Goal: Information Seeking & Learning: Learn about a topic

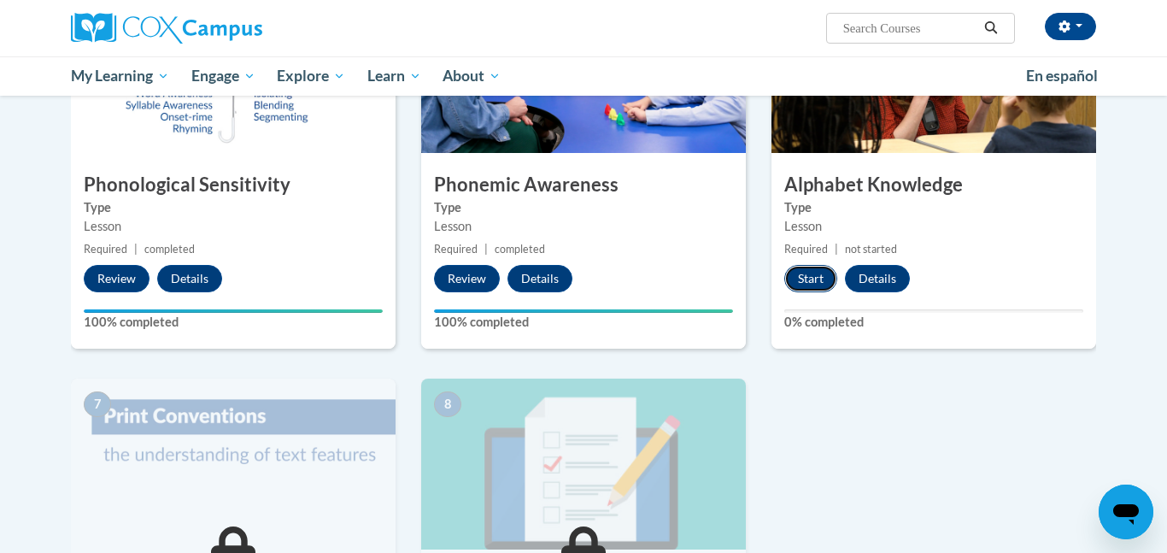
click at [817, 274] on button "Start" at bounding box center [811, 278] width 53 height 27
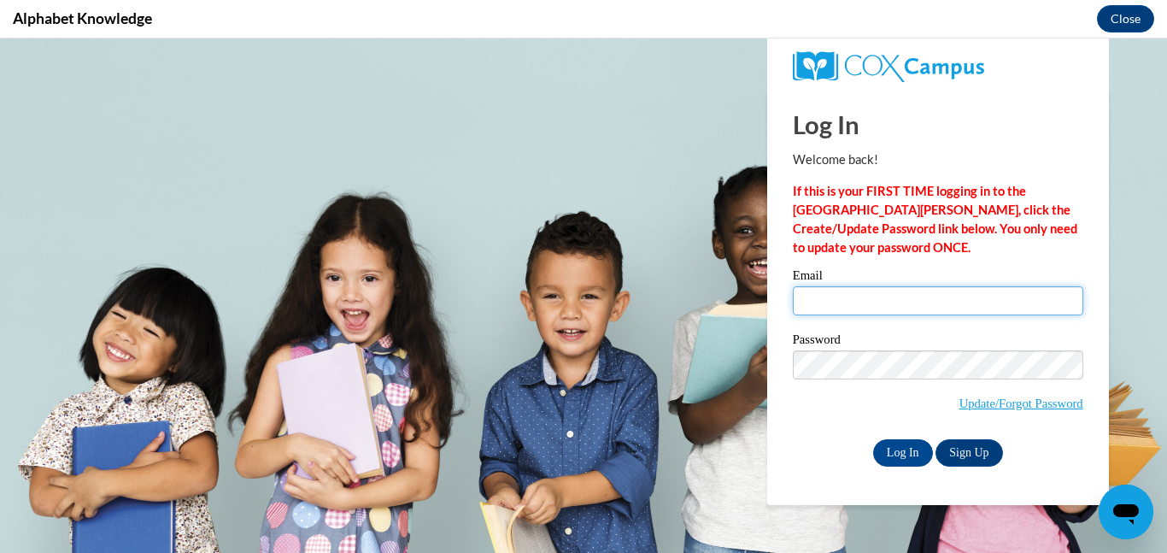
click at [828, 297] on input "Email" at bounding box center [938, 300] width 291 height 29
type input "anna.bilskiy@providencecle.com"
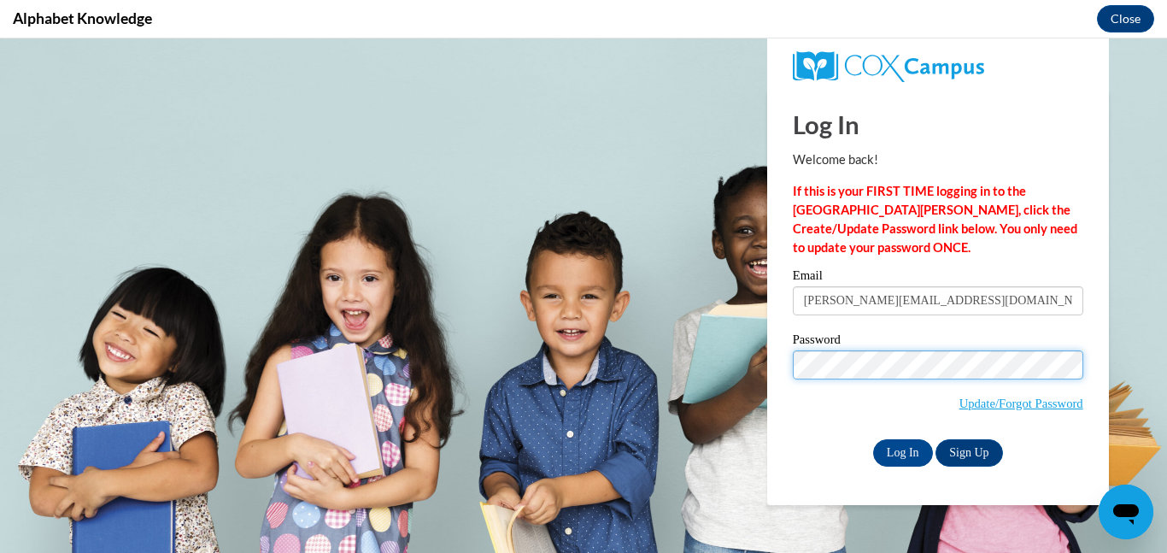
click at [873, 439] on input "Log In" at bounding box center [903, 452] width 60 height 27
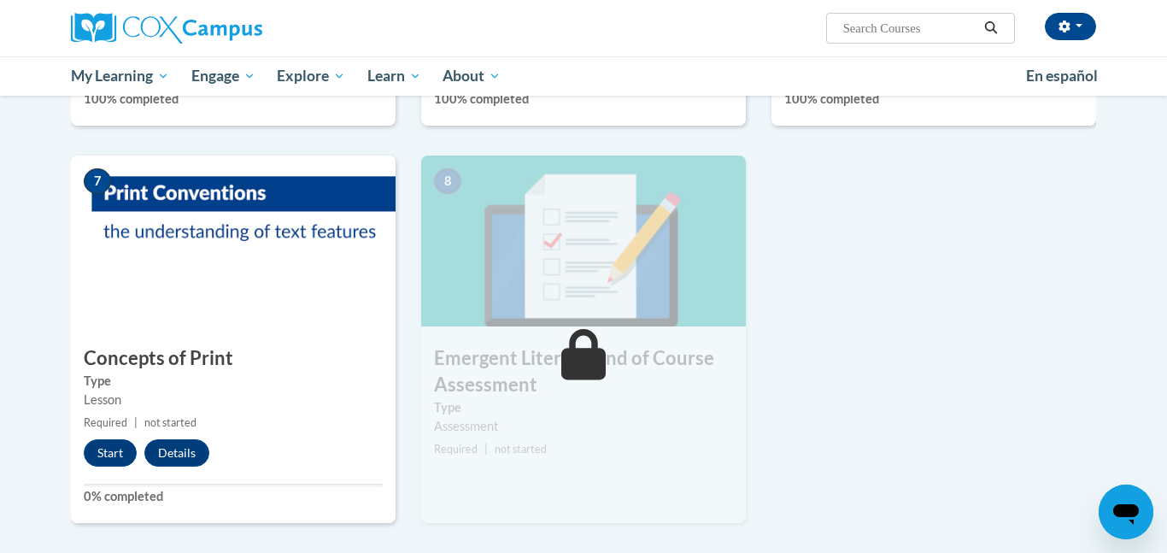
scroll to position [1116, 0]
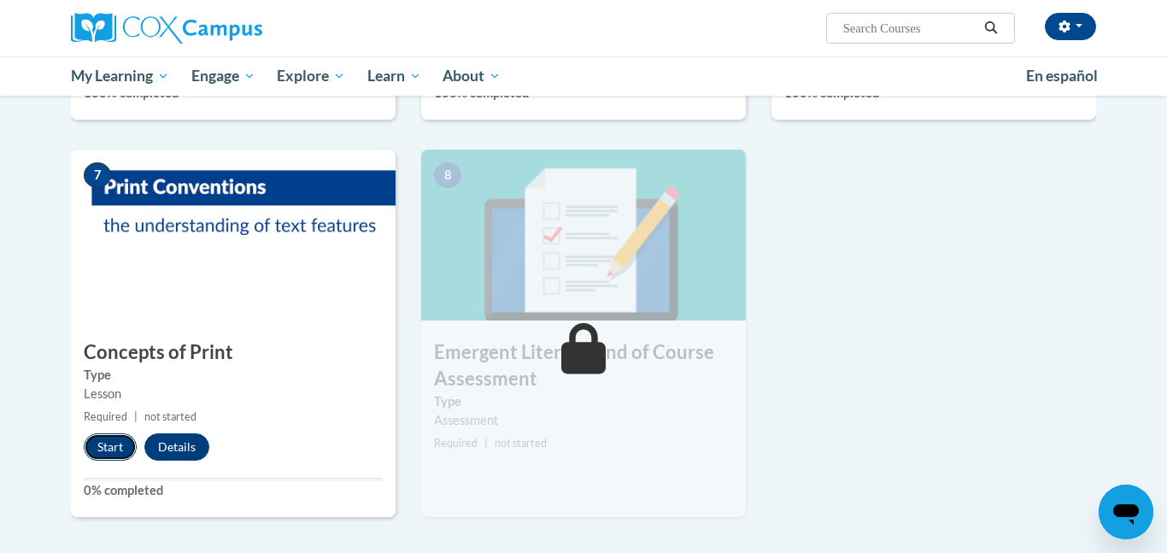
click at [110, 441] on button "Start" at bounding box center [110, 446] width 53 height 27
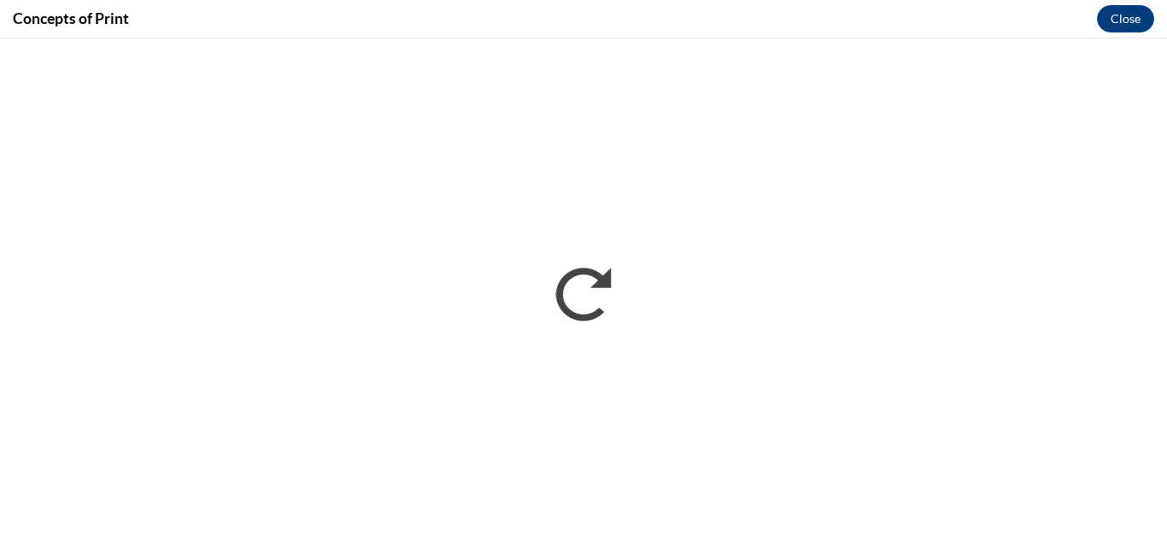
scroll to position [0, 0]
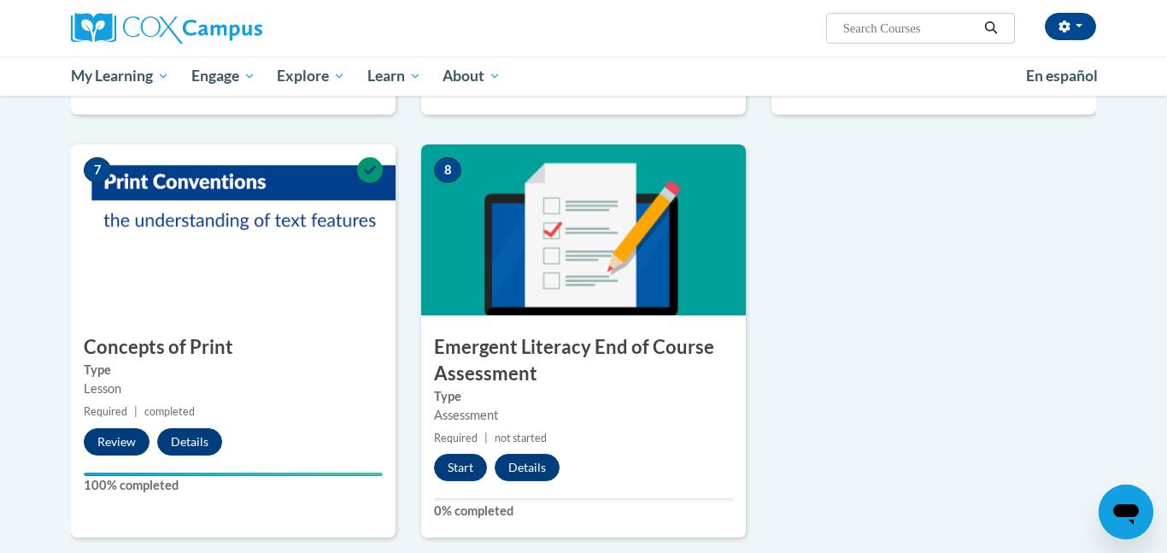
scroll to position [1161, 0]
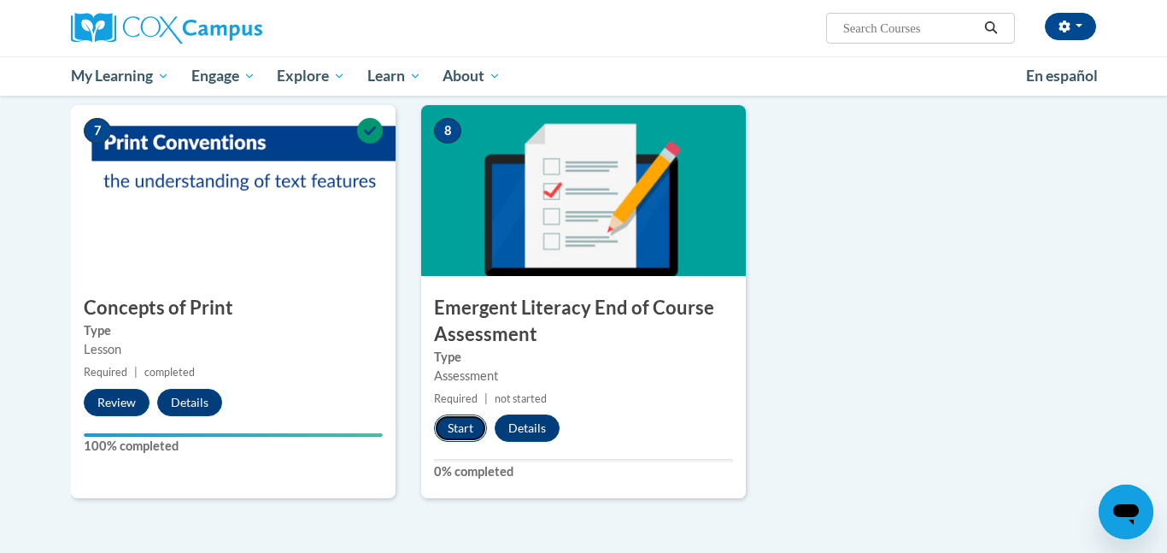
click at [460, 420] on button "Start" at bounding box center [460, 427] width 53 height 27
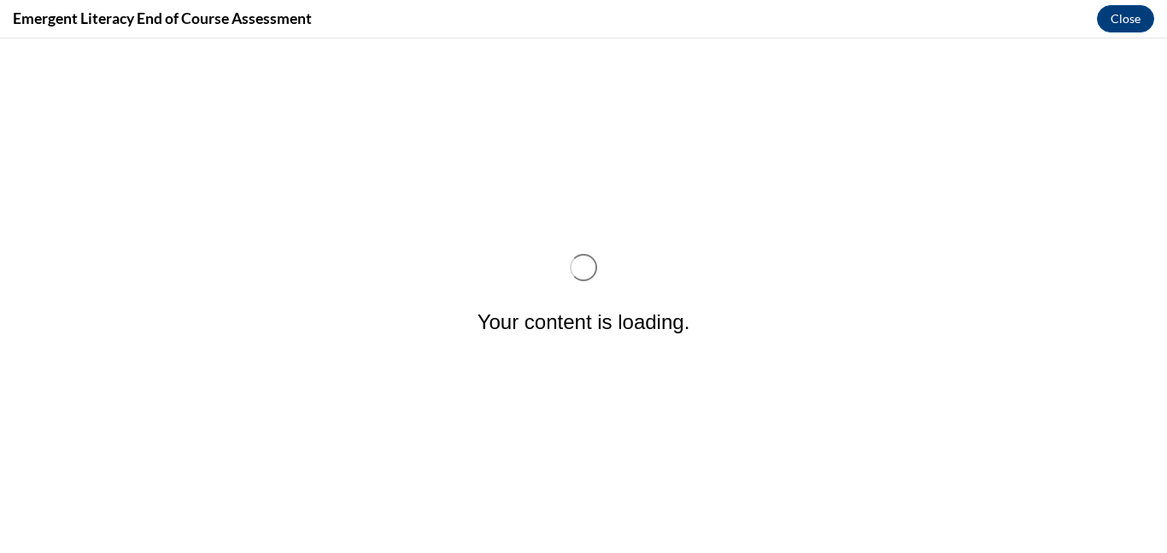
scroll to position [0, 0]
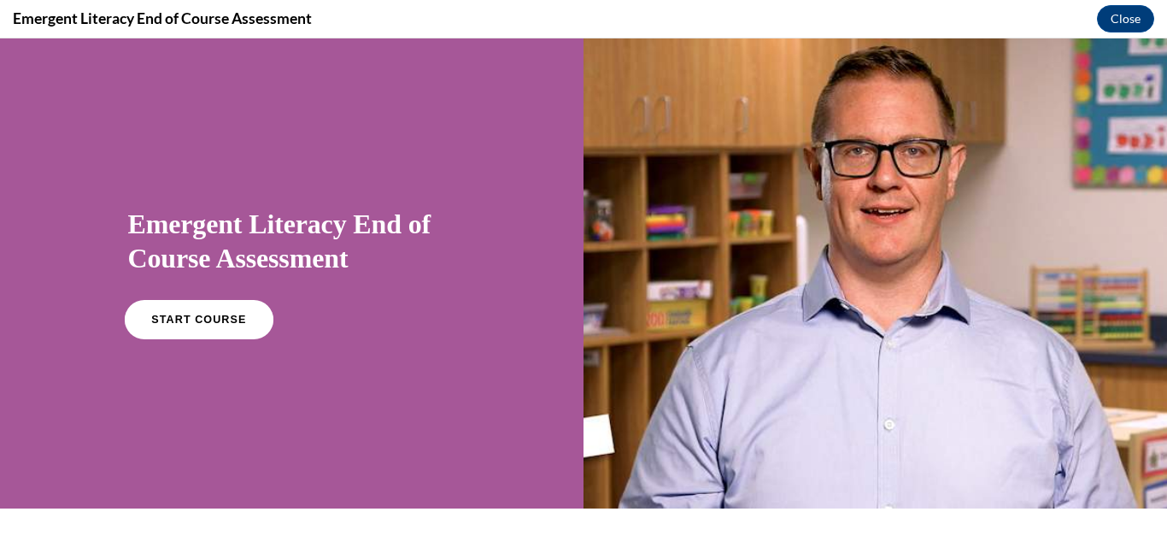
click at [207, 312] on link "START COURSE" at bounding box center [198, 319] width 149 height 39
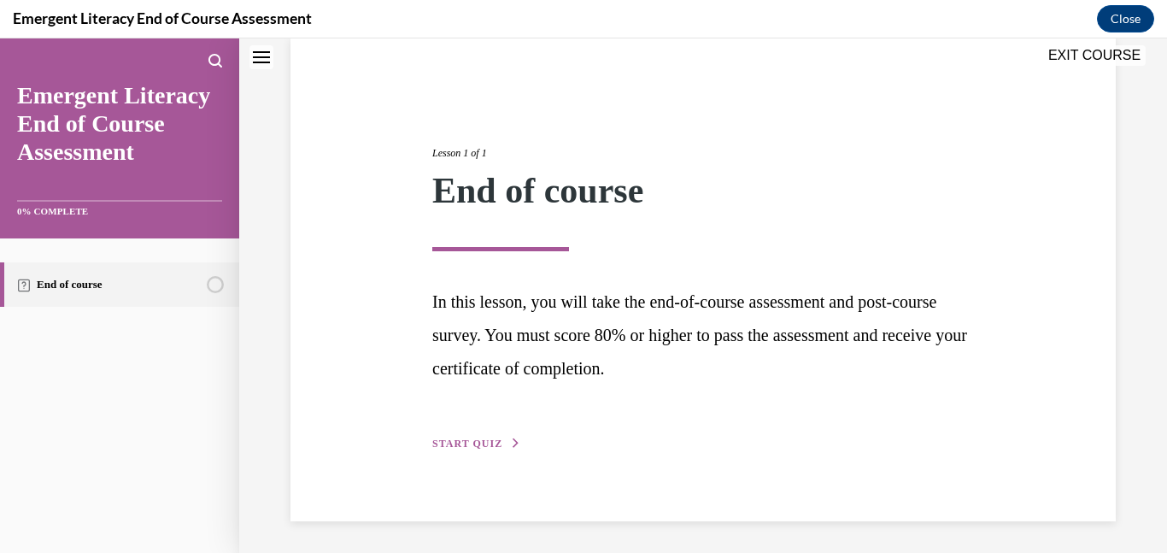
scroll to position [134, 0]
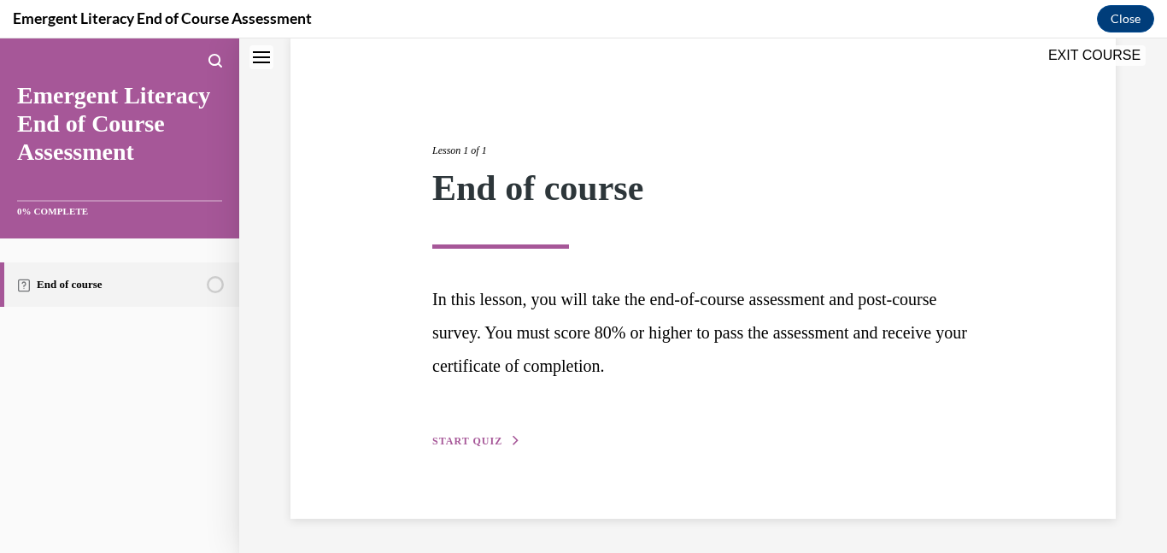
click at [488, 437] on span "START QUIZ" at bounding box center [467, 441] width 70 height 12
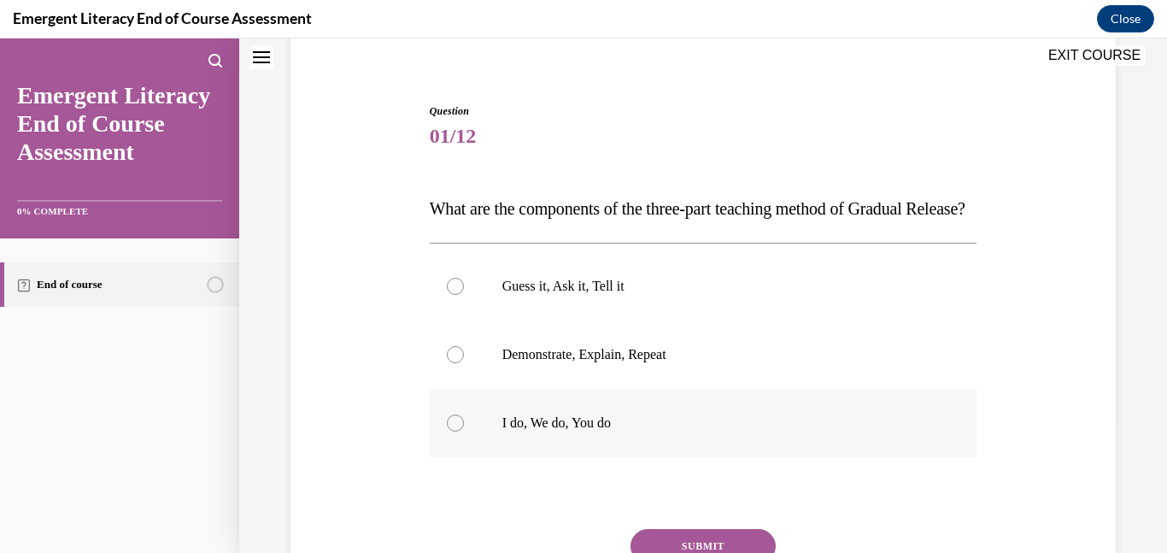
click at [459, 432] on div at bounding box center [455, 422] width 17 height 17
click at [459, 432] on input "I do, We do, You do" at bounding box center [455, 422] width 17 height 17
radio input "true"
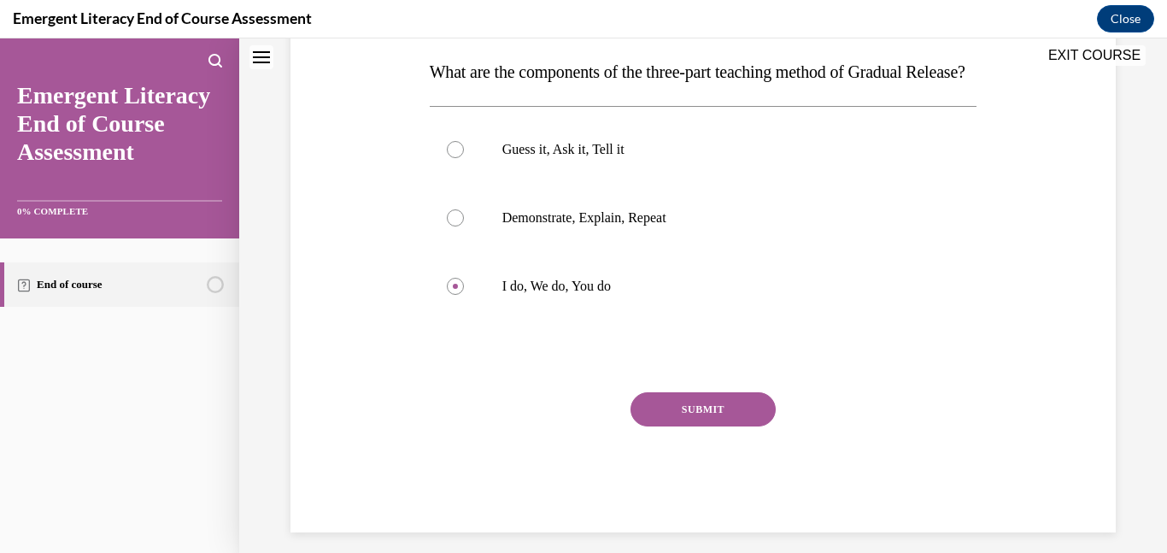
scroll to position [273, 0]
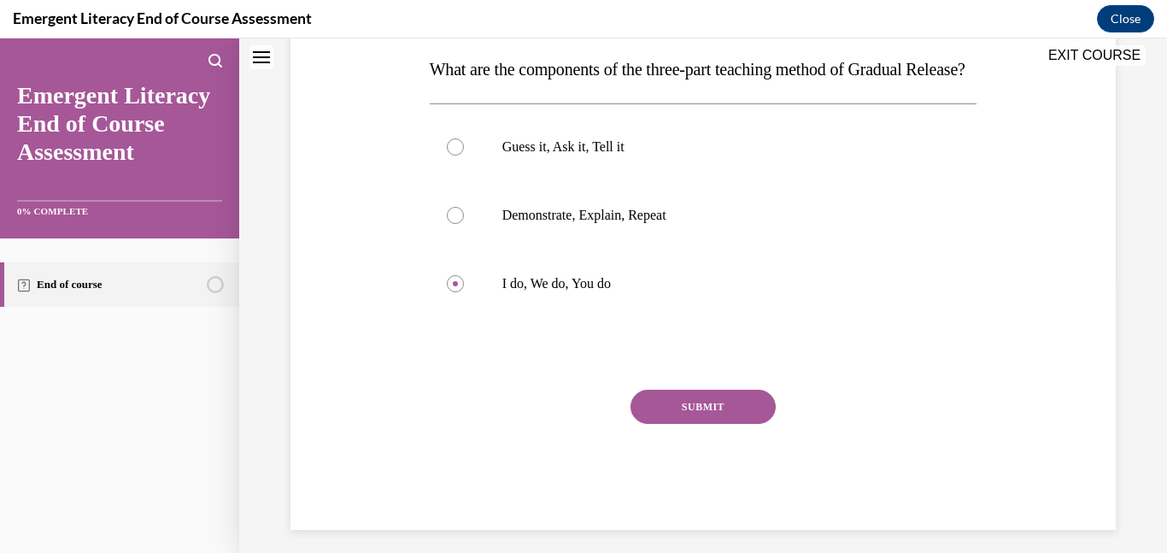
click at [681, 424] on button "SUBMIT" at bounding box center [703, 407] width 145 height 34
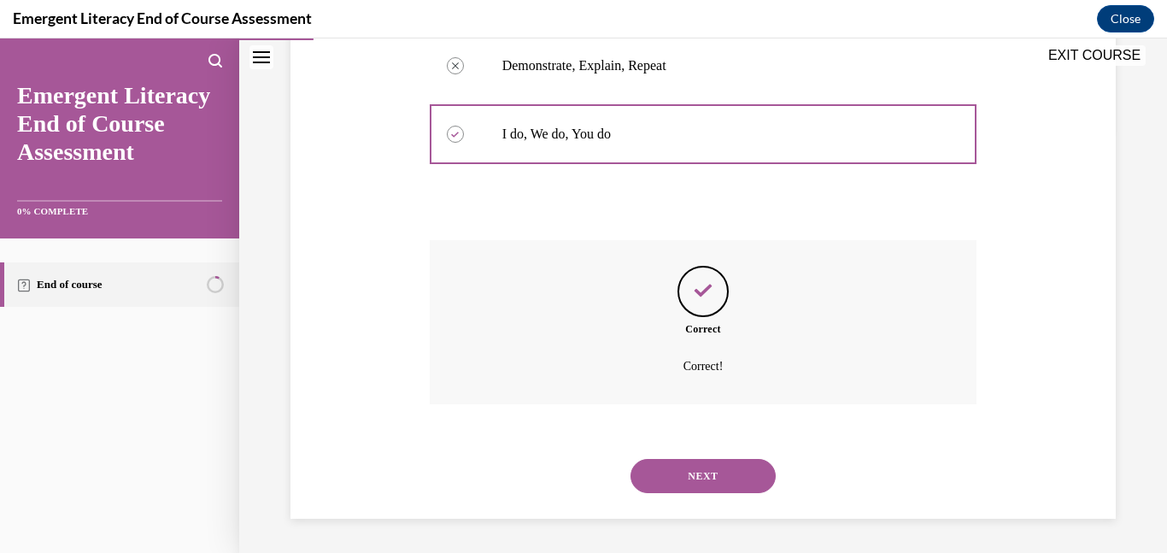
scroll to position [457, 0]
click at [685, 467] on button "NEXT" at bounding box center [703, 476] width 145 height 34
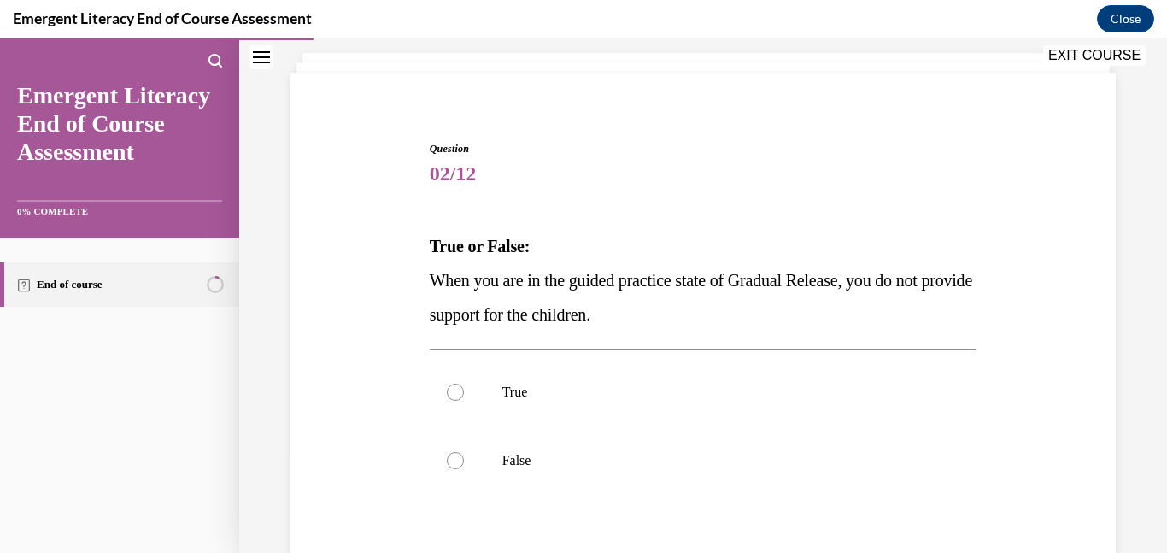
scroll to position [97, 0]
click at [455, 457] on div at bounding box center [455, 459] width 17 height 17
click at [455, 457] on input "False" at bounding box center [455, 459] width 17 height 17
radio input "true"
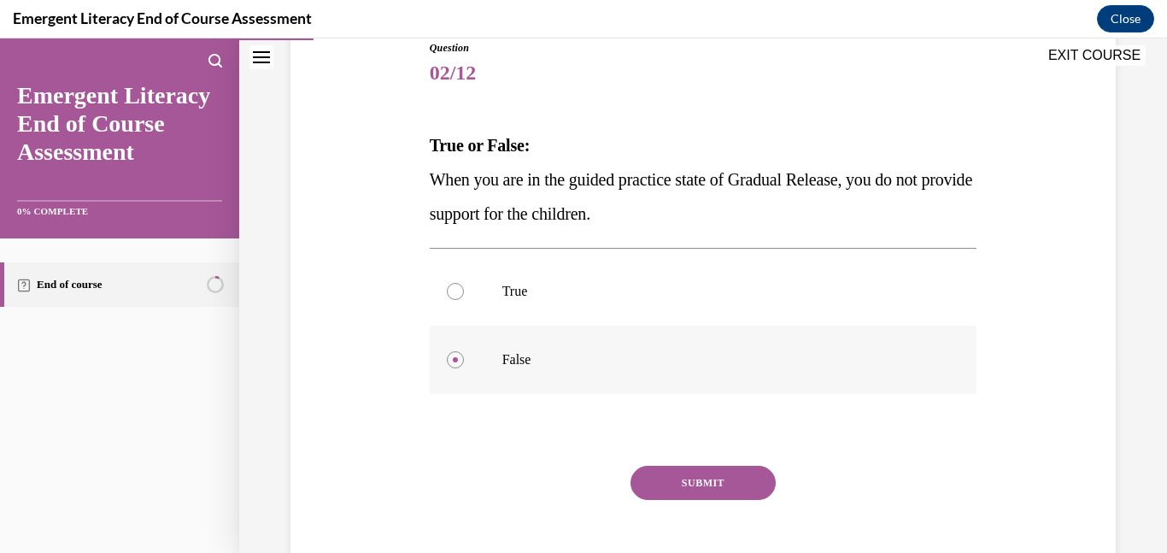
scroll to position [201, 0]
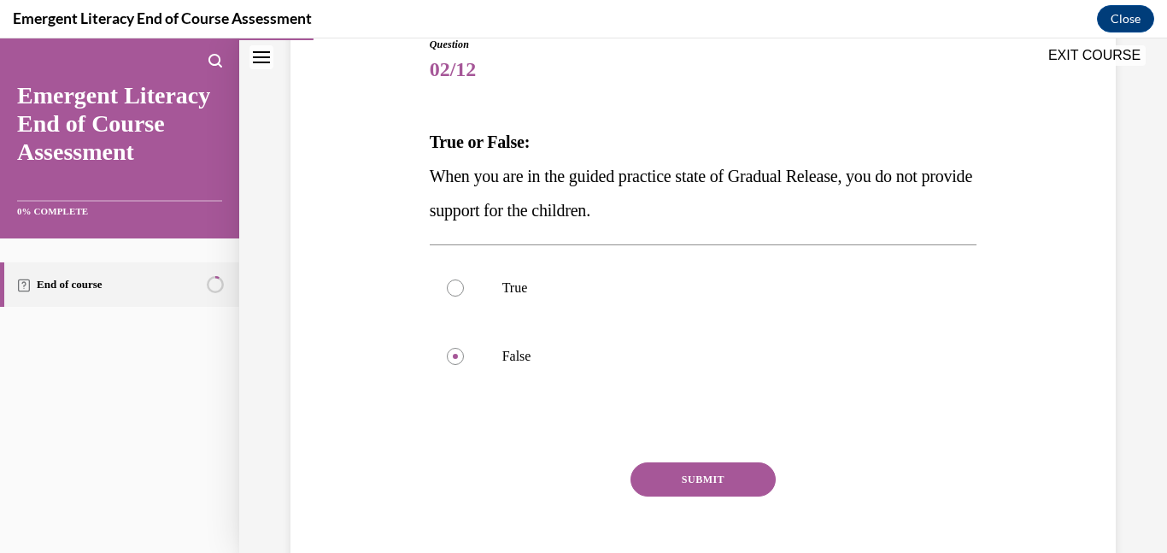
click at [706, 485] on button "SUBMIT" at bounding box center [703, 479] width 145 height 34
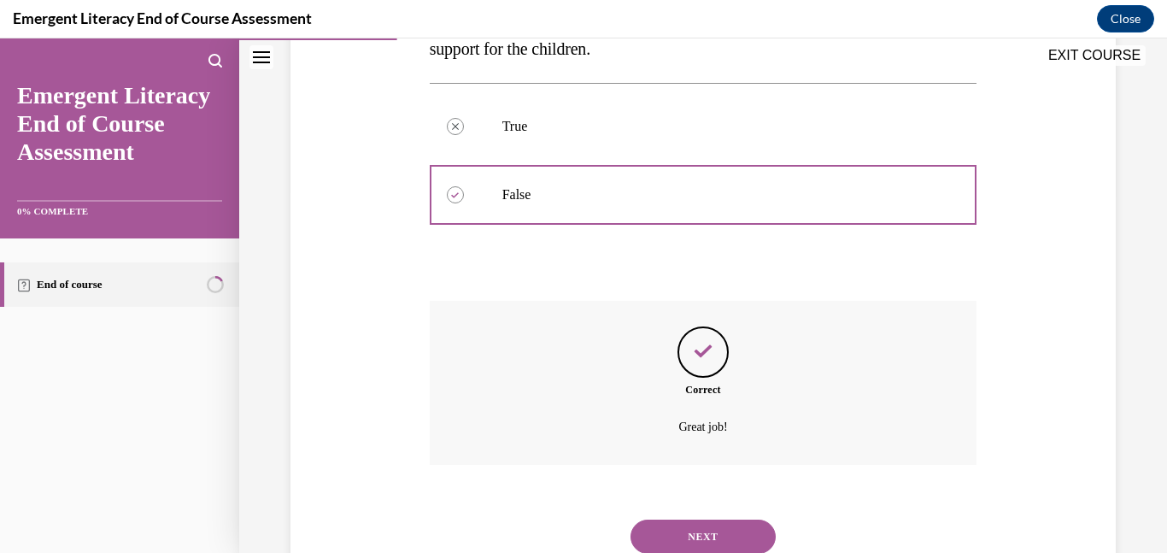
scroll to position [423, 0]
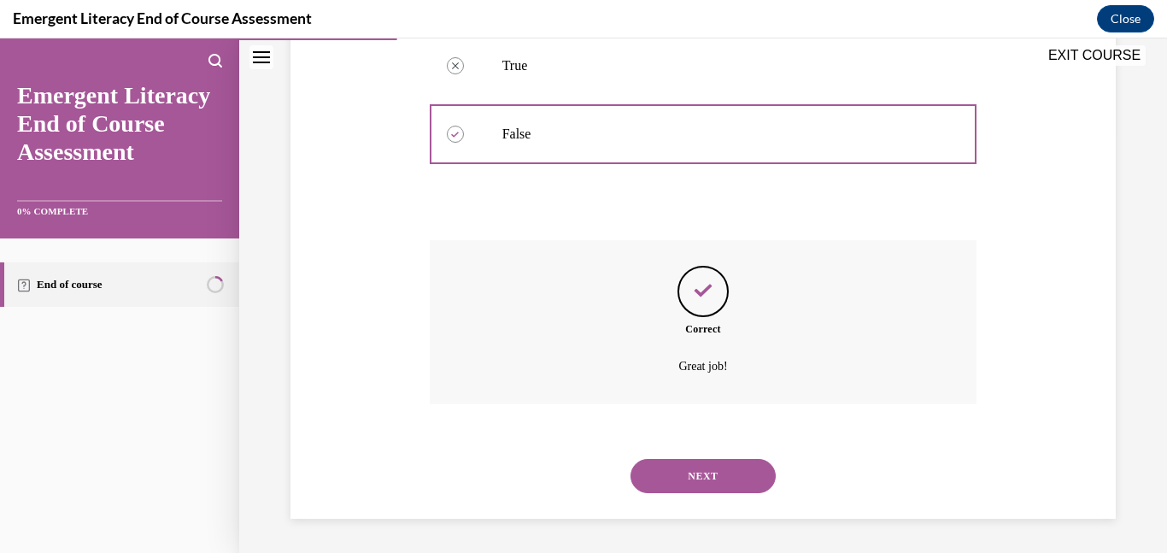
click at [687, 484] on button "NEXT" at bounding box center [703, 476] width 145 height 34
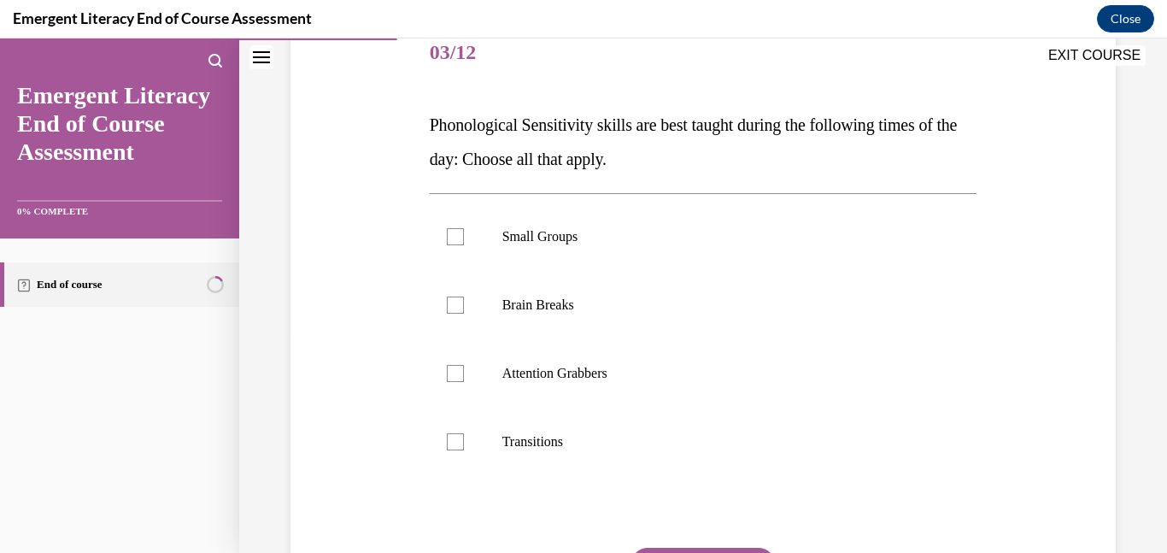
scroll to position [219, 0]
click at [461, 239] on div at bounding box center [455, 235] width 17 height 17
click at [461, 239] on input "Small Groups" at bounding box center [455, 235] width 17 height 17
checkbox input "true"
click at [456, 299] on div at bounding box center [455, 304] width 17 height 17
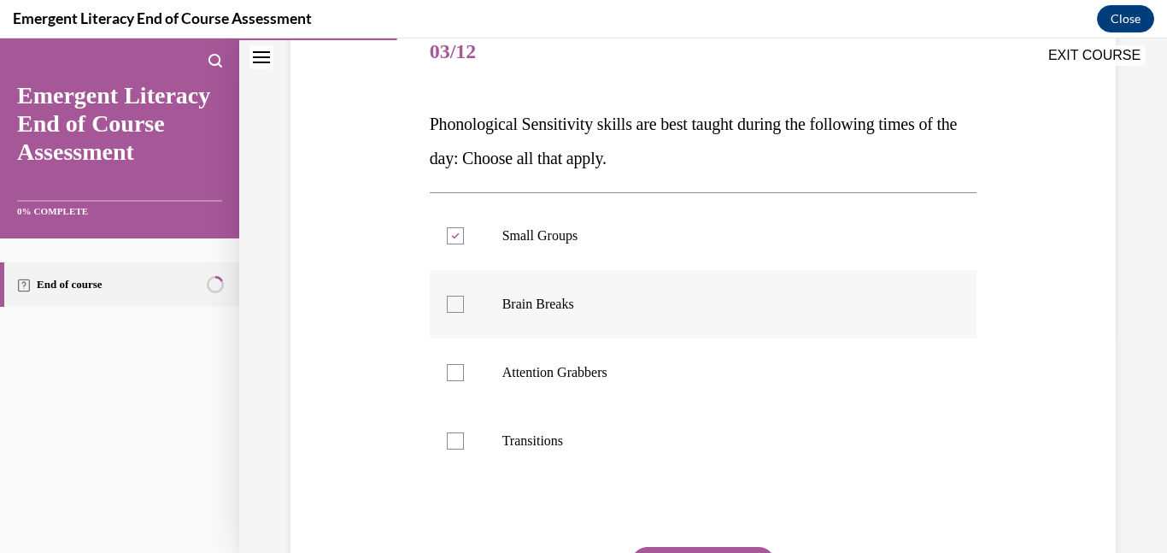
click at [456, 299] on input "Brain Breaks" at bounding box center [455, 304] width 17 height 17
checkbox input "true"
click at [456, 377] on div at bounding box center [455, 372] width 17 height 17
click at [456, 377] on input "Attention Grabbers" at bounding box center [455, 372] width 17 height 17
checkbox input "true"
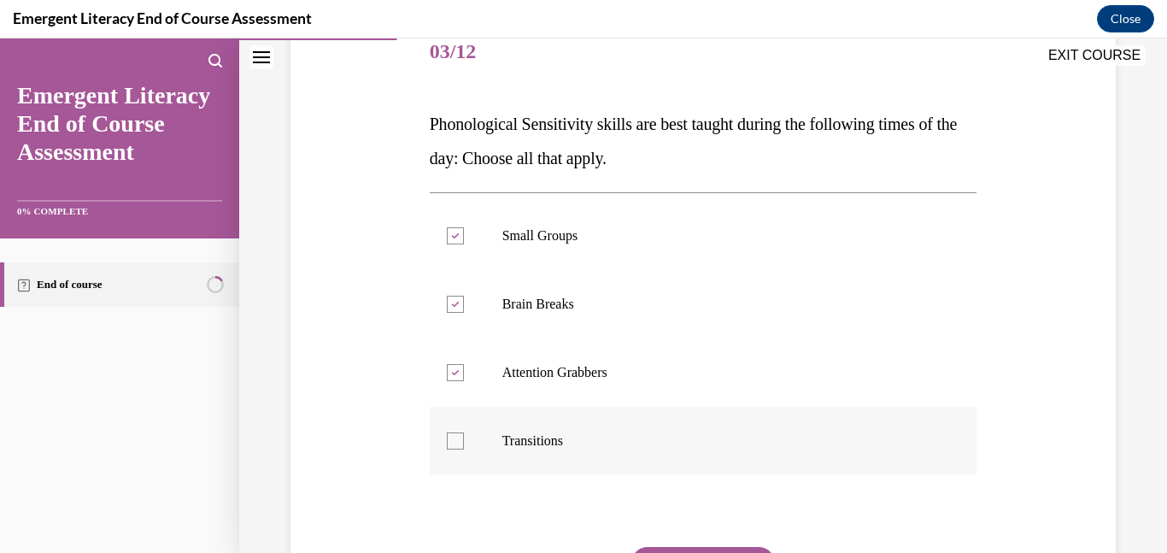
click at [456, 434] on div at bounding box center [455, 440] width 17 height 17
click at [456, 434] on input "Transitions" at bounding box center [455, 440] width 17 height 17
checkbox input "true"
click at [457, 246] on label "Small Groups" at bounding box center [704, 236] width 548 height 68
click at [457, 244] on input "Small Groups" at bounding box center [455, 235] width 17 height 17
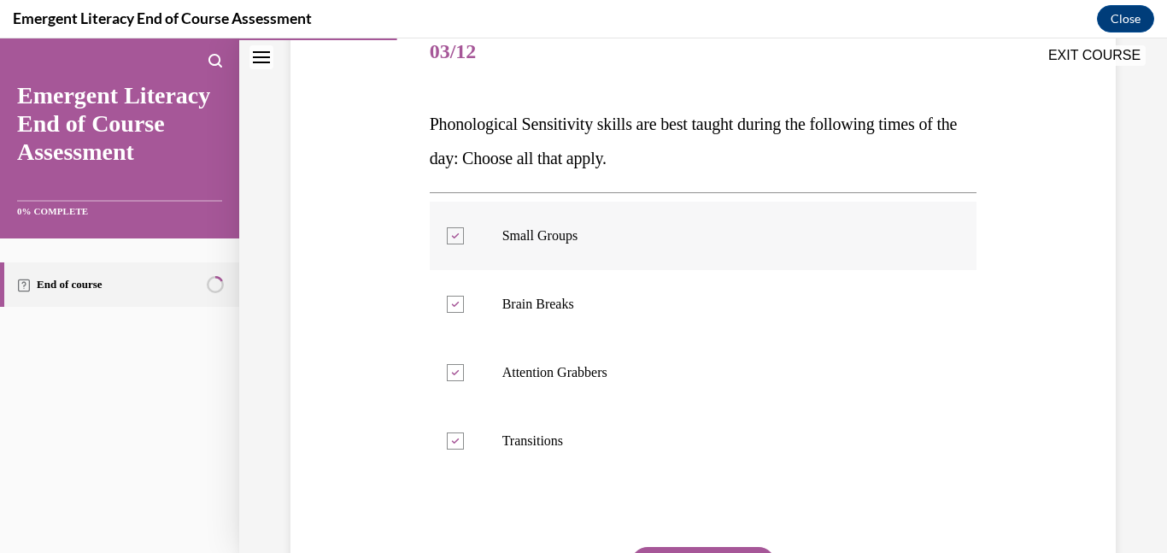
checkbox input "false"
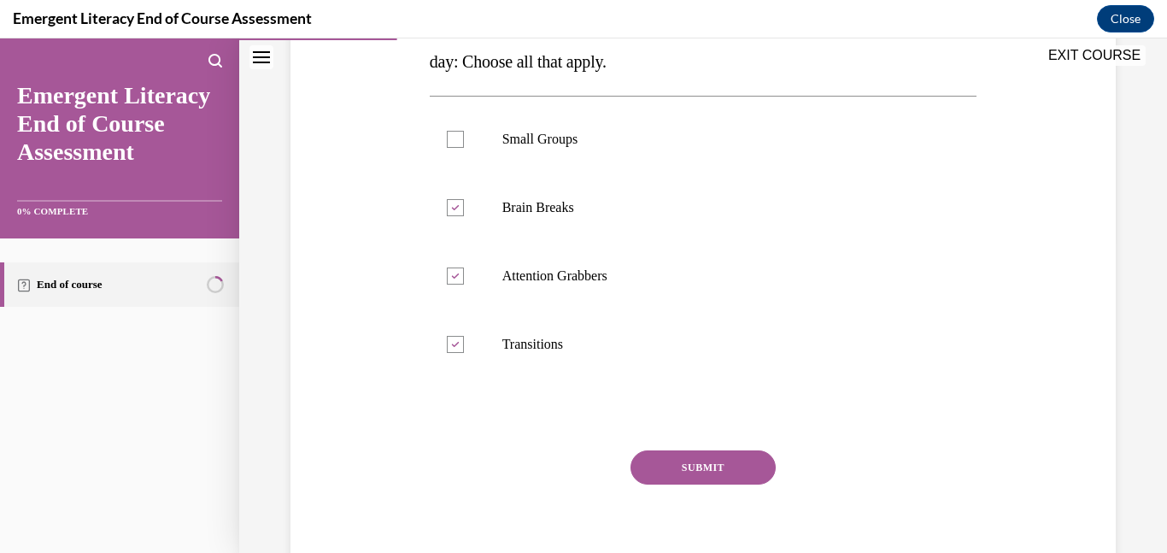
click at [732, 462] on button "SUBMIT" at bounding box center [703, 467] width 145 height 34
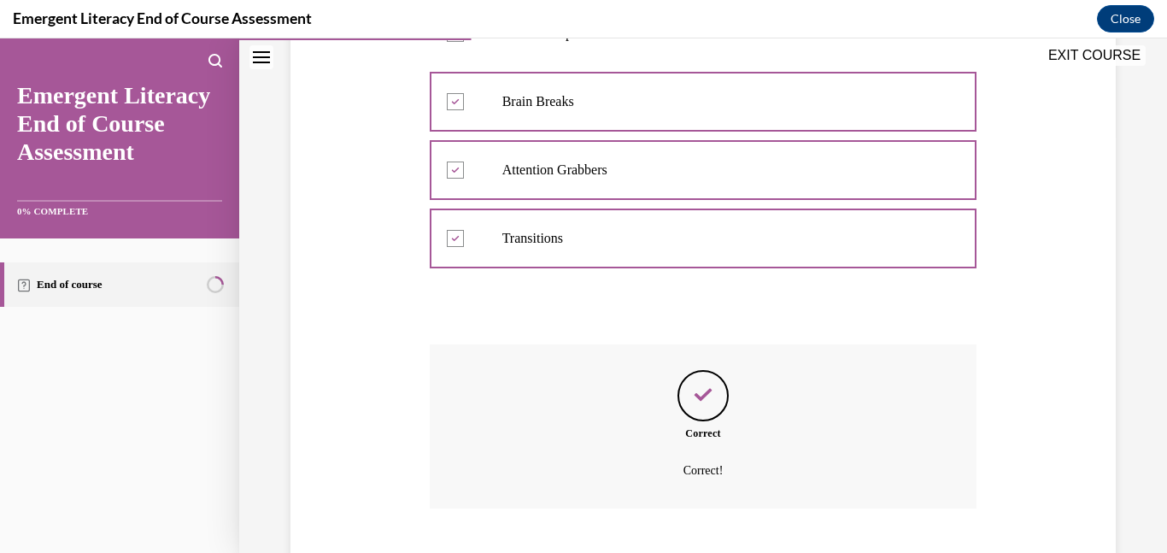
scroll to position [526, 0]
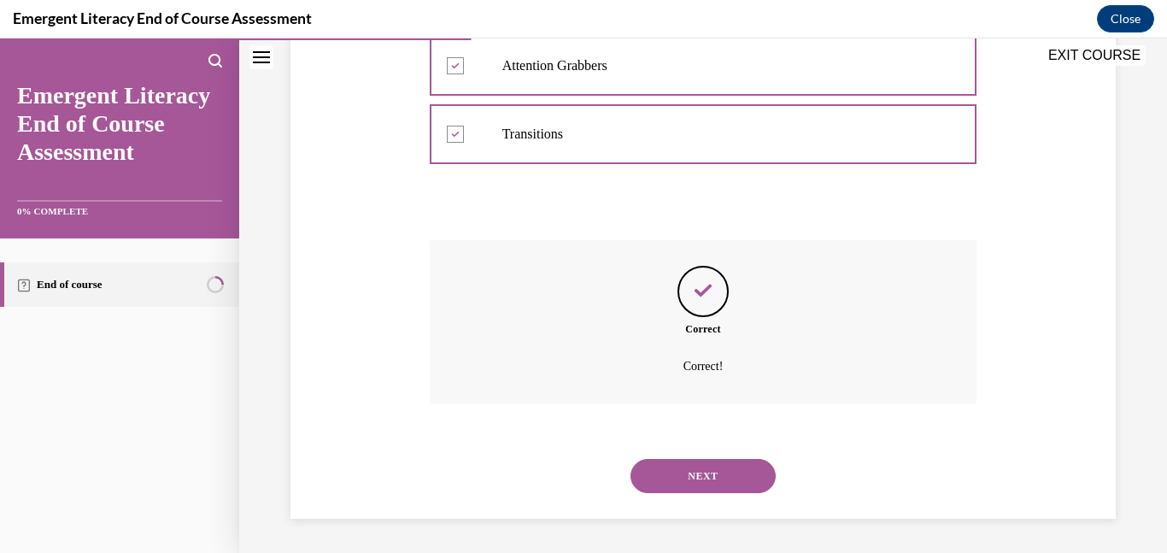
click at [722, 478] on button "NEXT" at bounding box center [703, 476] width 145 height 34
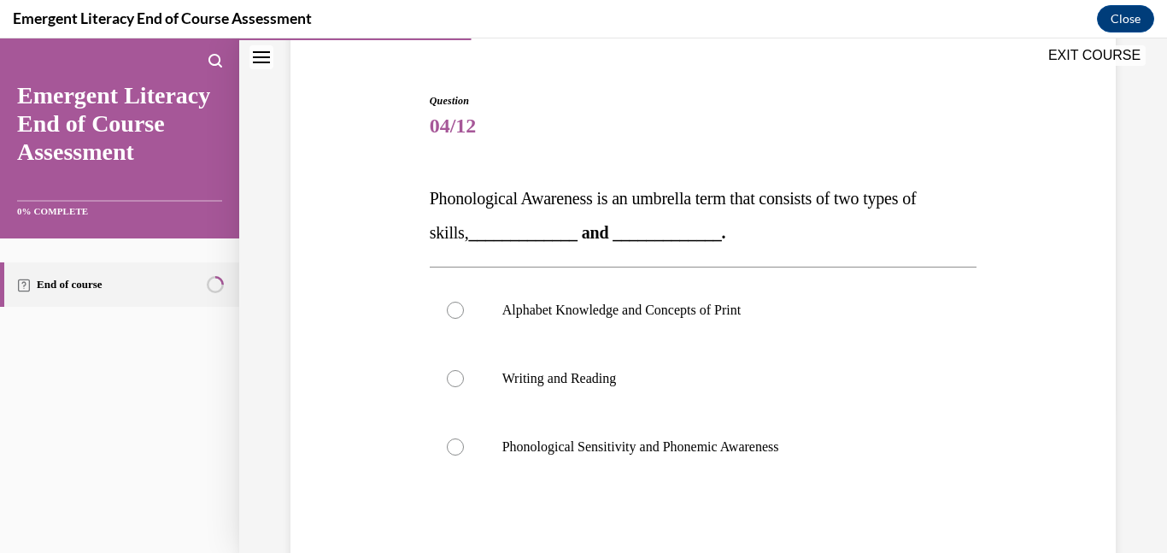
scroll to position [153, 0]
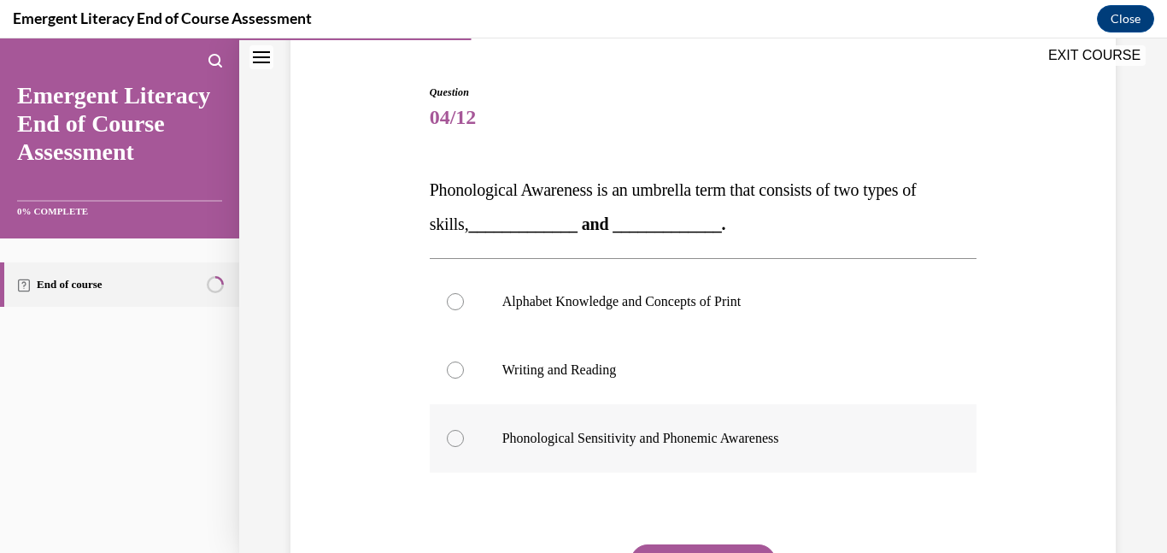
click at [455, 442] on div at bounding box center [455, 438] width 17 height 17
click at [455, 442] on input "Phonological Sensitivity and Phonemic Awareness" at bounding box center [455, 438] width 17 height 17
radio input "true"
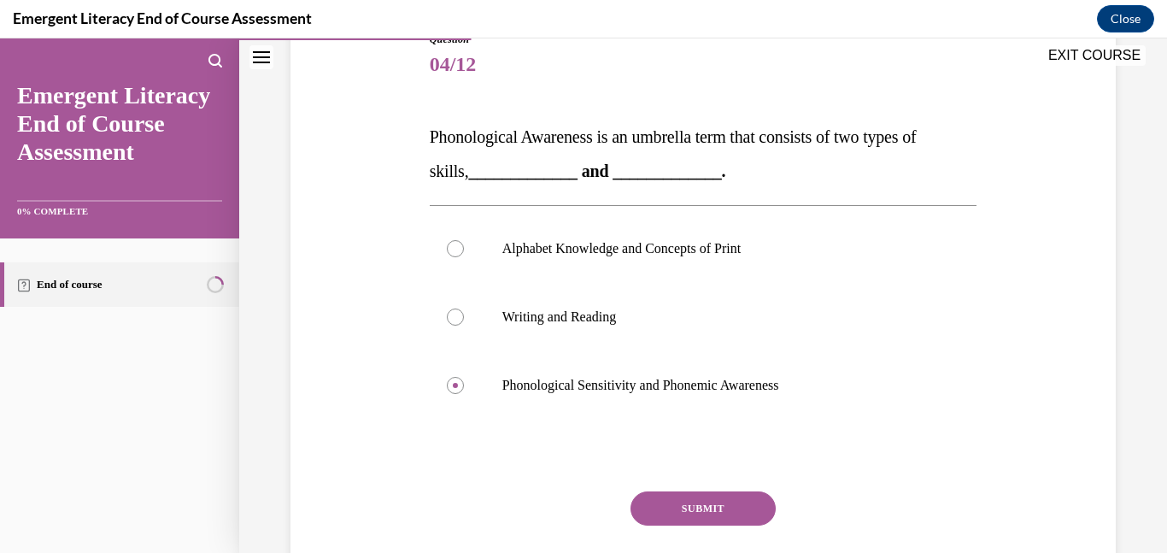
scroll to position [228, 0]
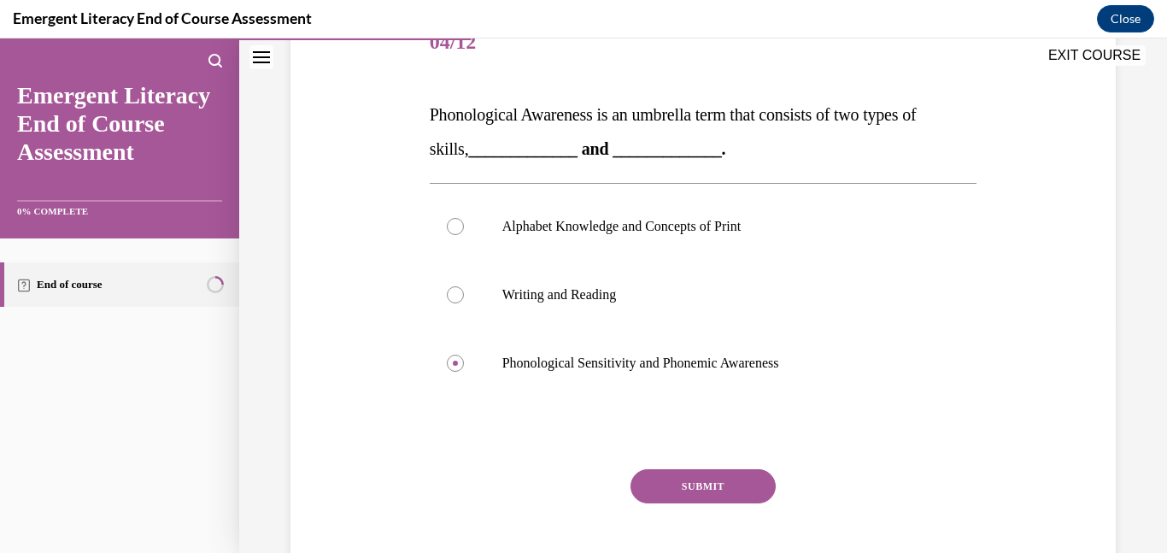
click at [723, 486] on button "SUBMIT" at bounding box center [703, 486] width 145 height 34
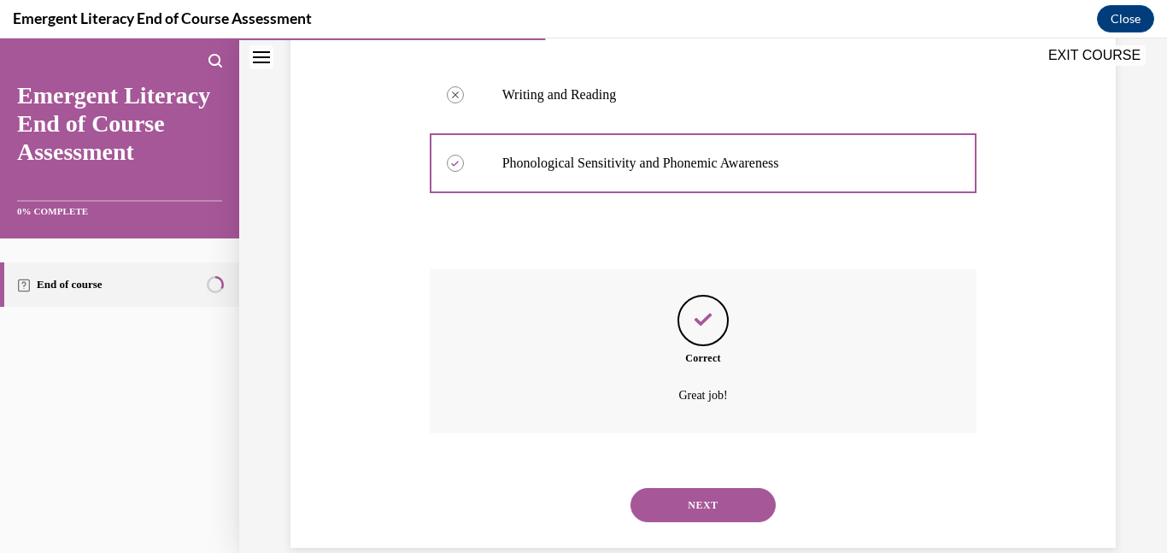
scroll to position [457, 0]
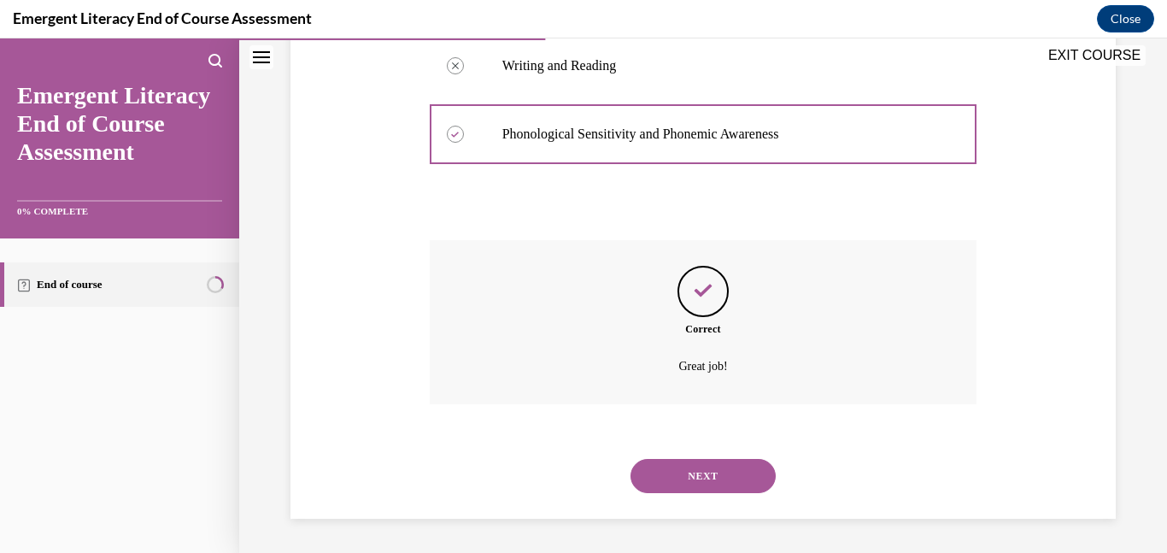
click at [723, 483] on button "NEXT" at bounding box center [703, 476] width 145 height 34
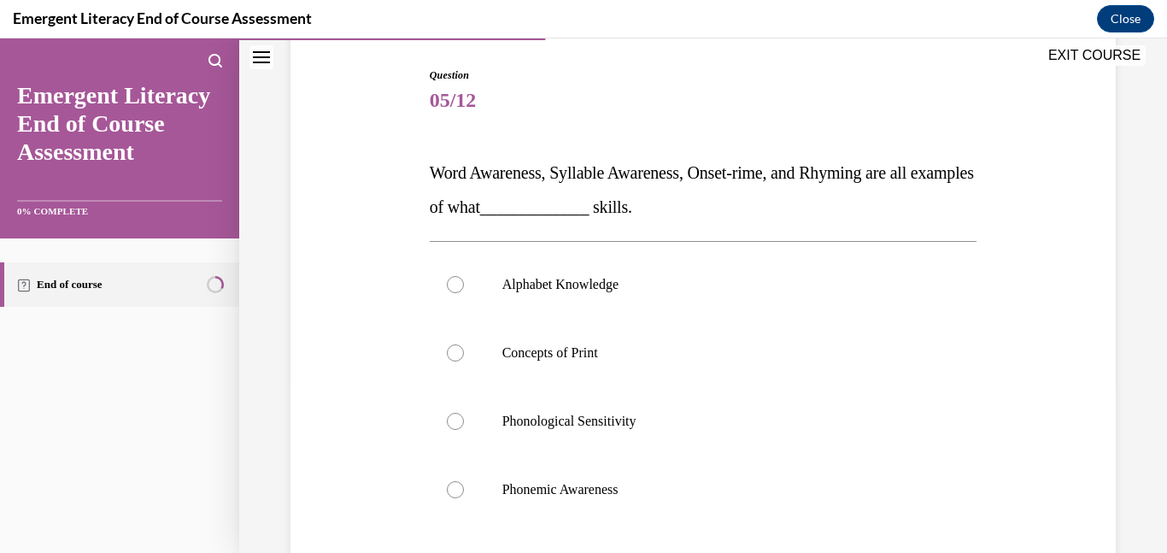
scroll to position [176, 0]
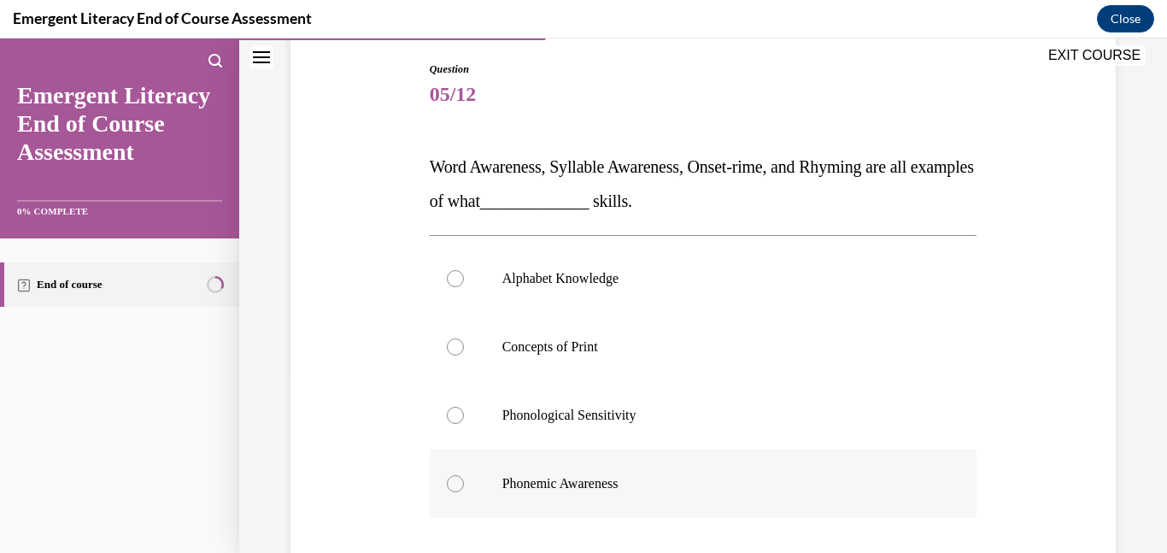
click at [461, 485] on div at bounding box center [455, 483] width 17 height 17
click at [461, 485] on input "Phonemic Awareness" at bounding box center [455, 483] width 17 height 17
radio input "true"
click at [457, 412] on div at bounding box center [455, 415] width 17 height 17
click at [457, 412] on input "Phonological Sensitivity" at bounding box center [455, 415] width 17 height 17
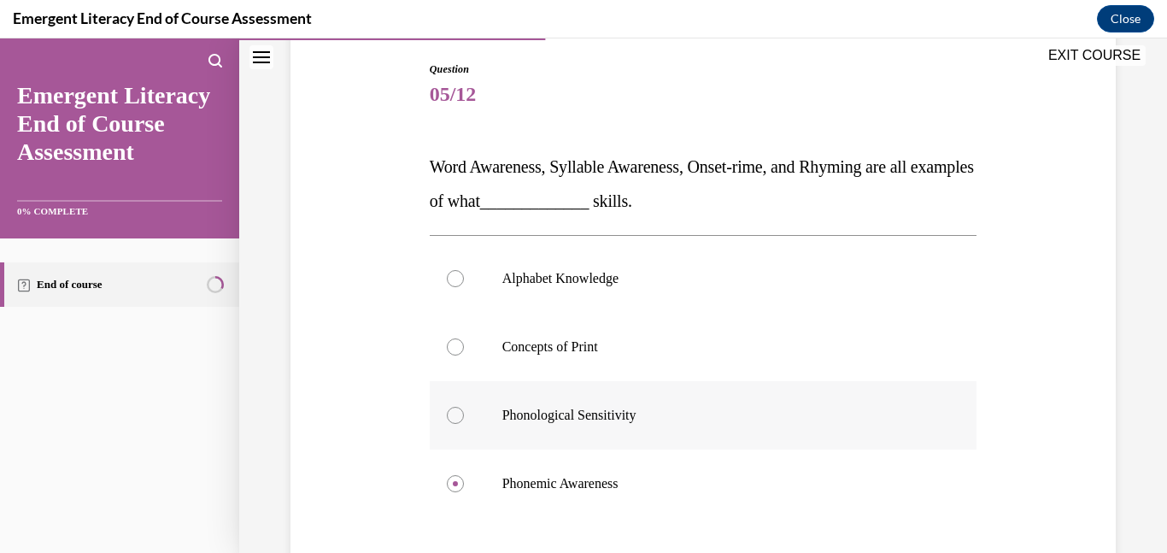
radio input "true"
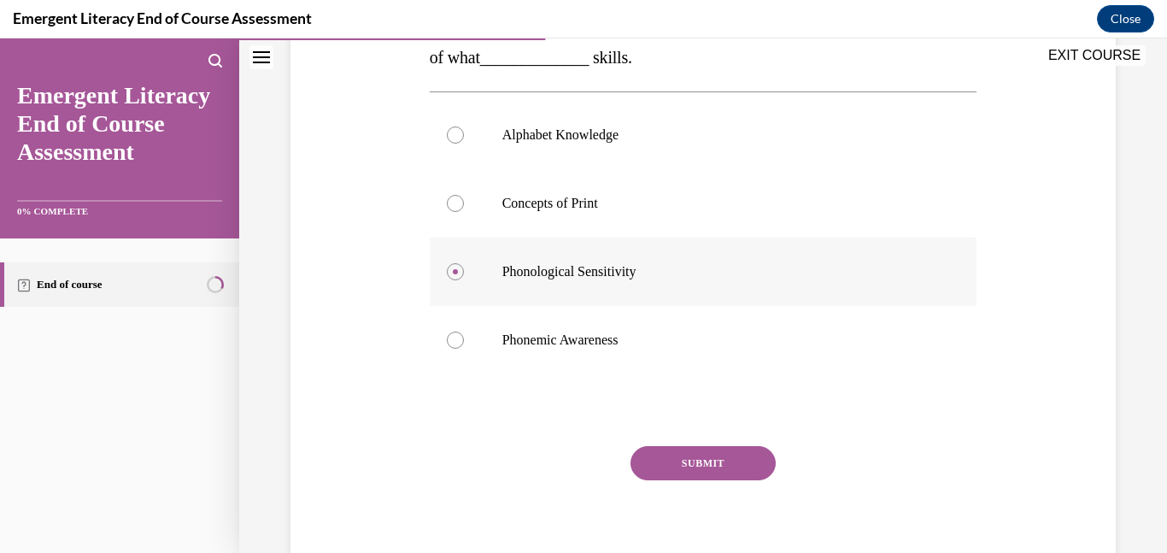
scroll to position [326, 0]
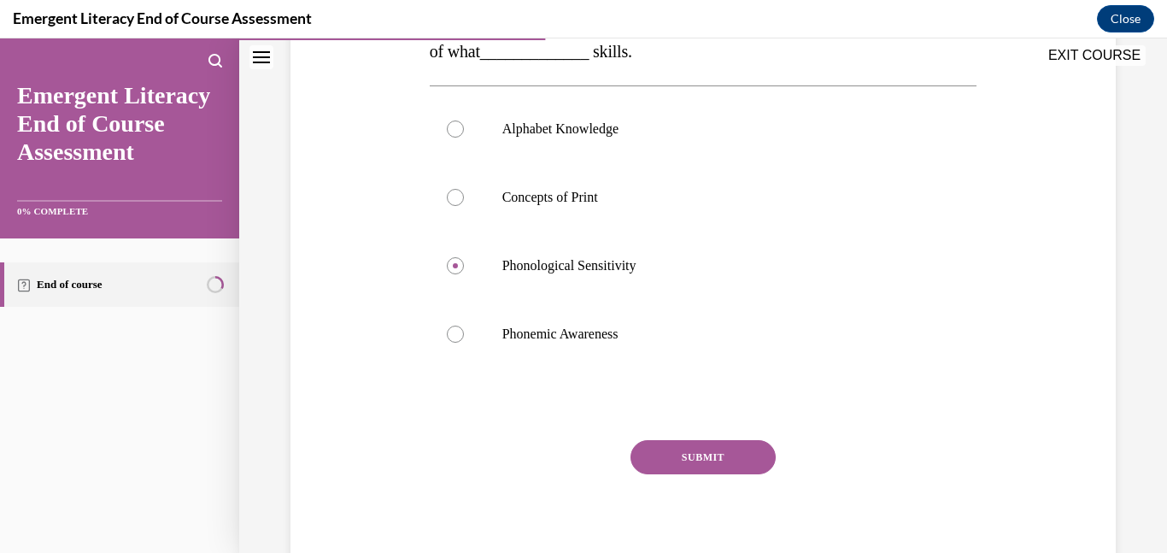
click at [695, 451] on button "SUBMIT" at bounding box center [703, 457] width 145 height 34
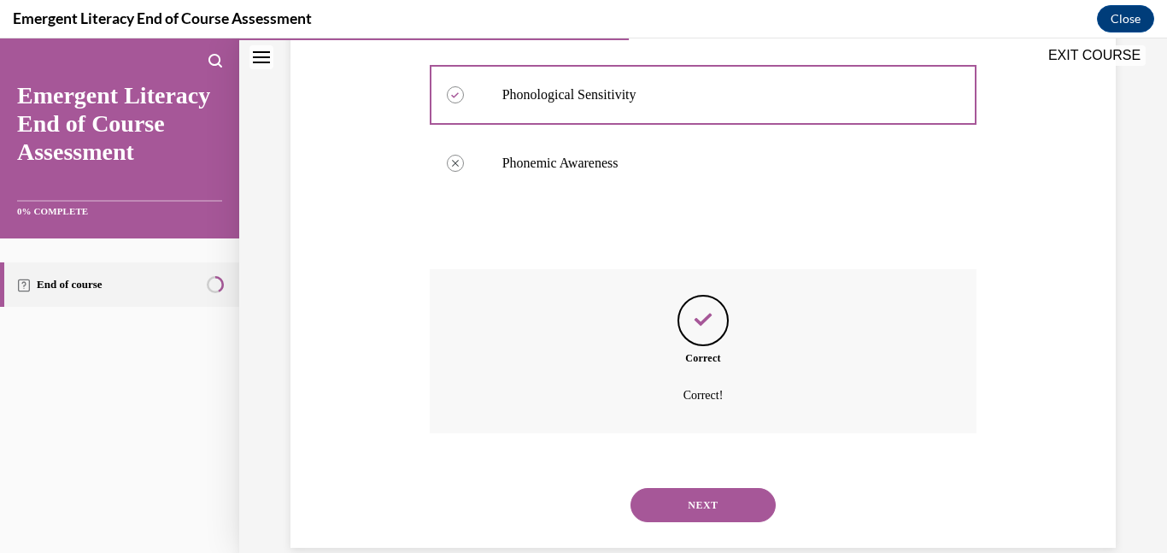
scroll to position [526, 0]
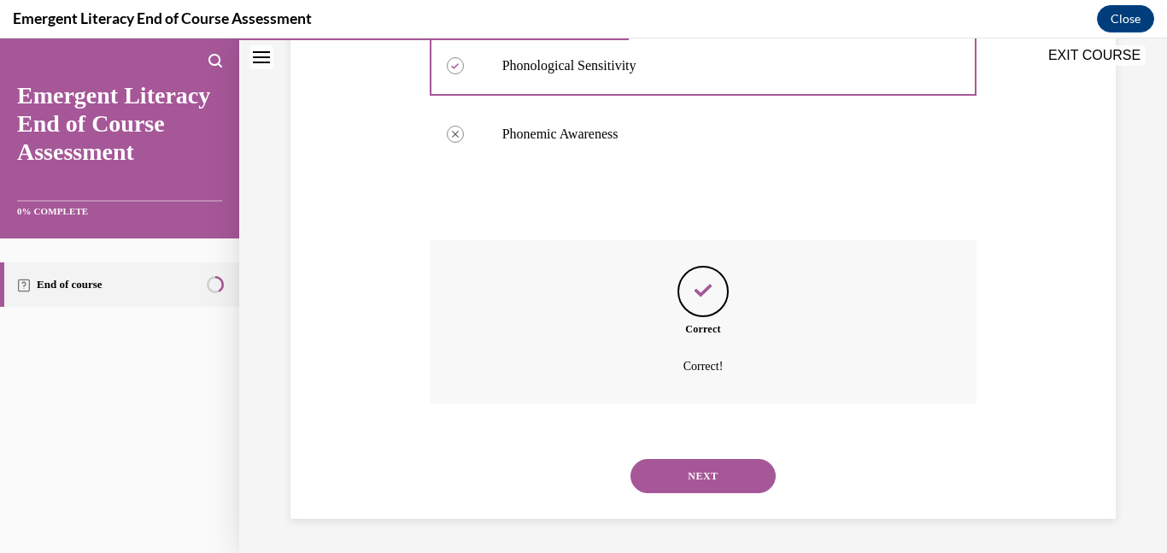
click at [693, 466] on button "NEXT" at bounding box center [703, 476] width 145 height 34
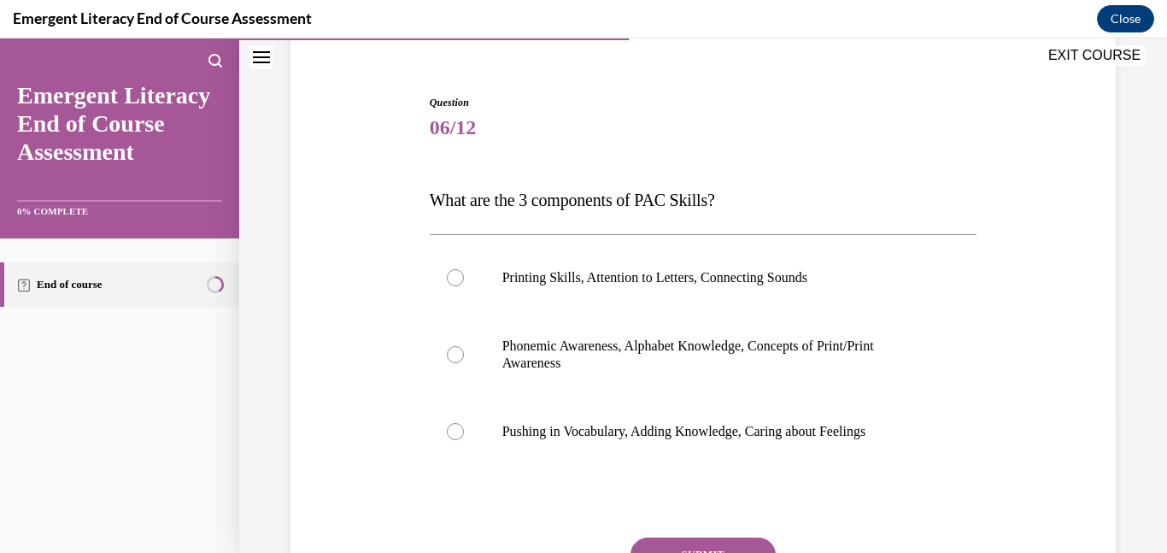
scroll to position [144, 0]
click at [453, 350] on div at bounding box center [455, 353] width 17 height 17
click at [453, 350] on input "Phonemic Awareness, Alphabet Knowledge, Concepts of Print/Print Awareness" at bounding box center [455, 353] width 17 height 17
radio input "true"
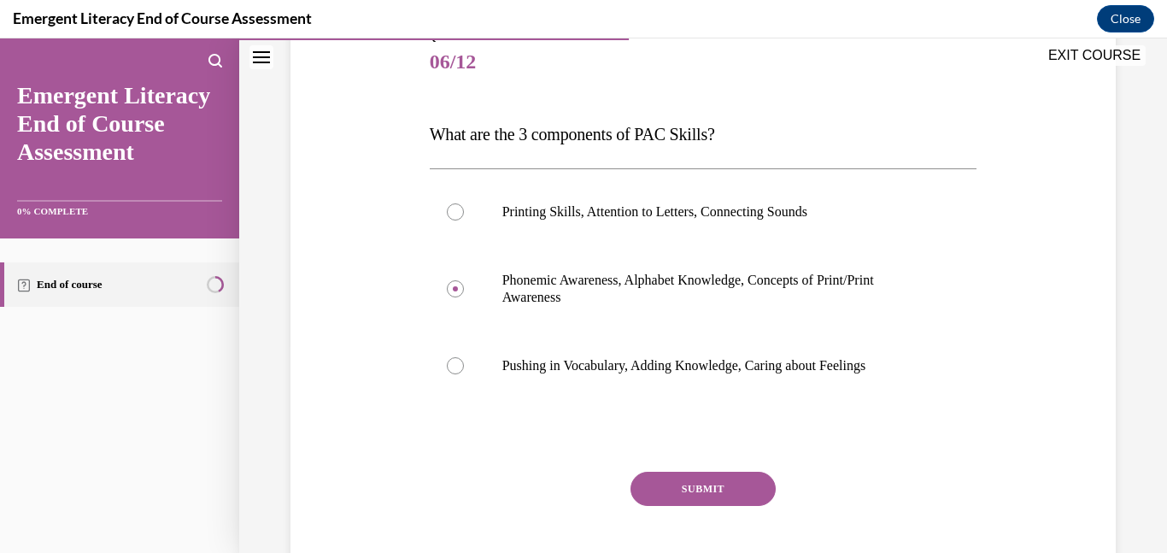
scroll to position [213, 0]
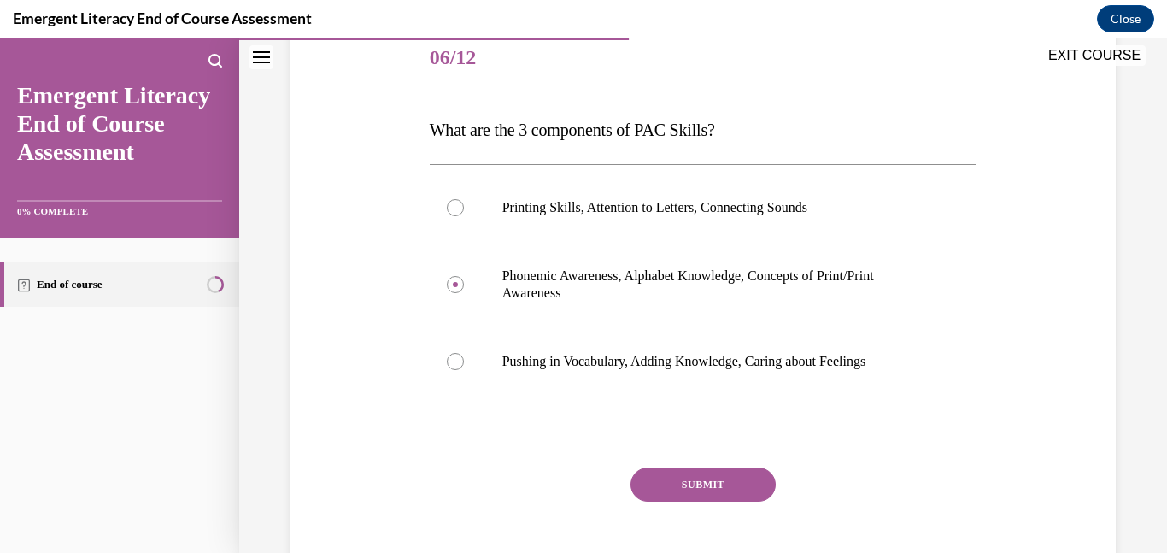
click at [725, 494] on button "SUBMIT" at bounding box center [703, 484] width 145 height 34
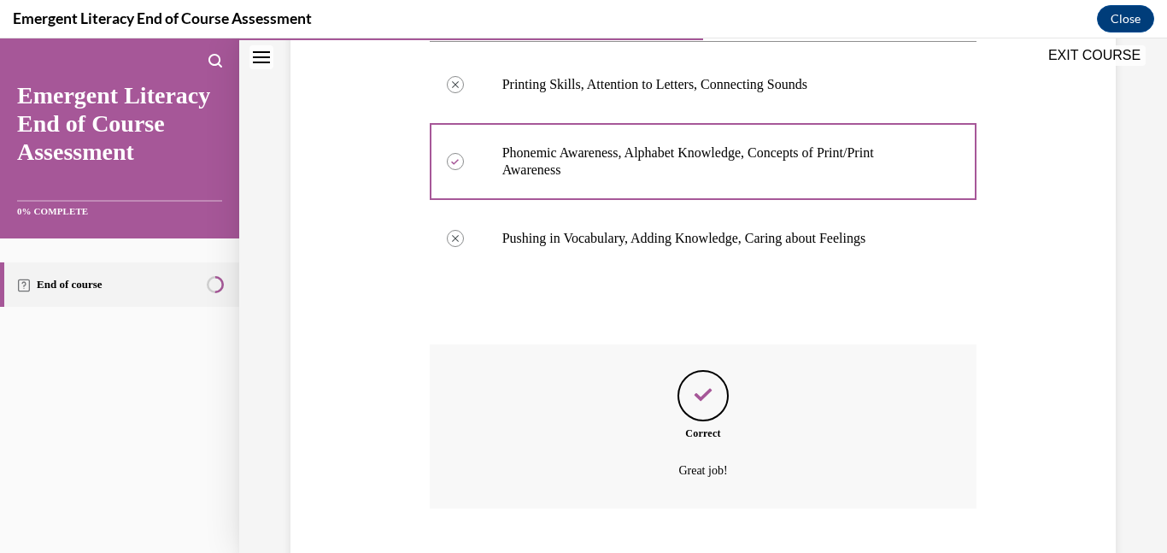
scroll to position [440, 0]
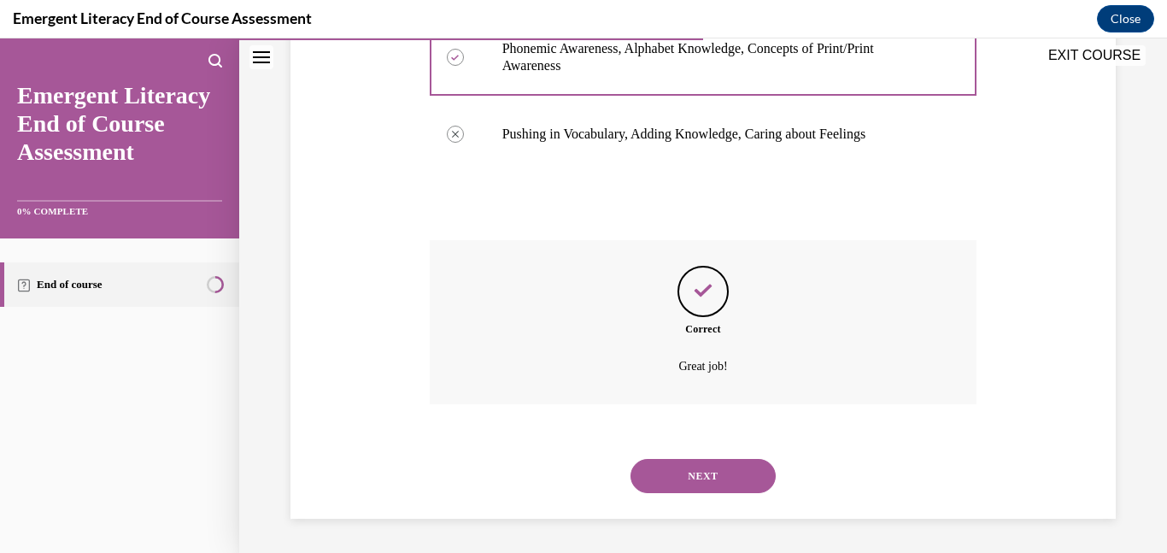
click at [729, 479] on button "NEXT" at bounding box center [703, 476] width 145 height 34
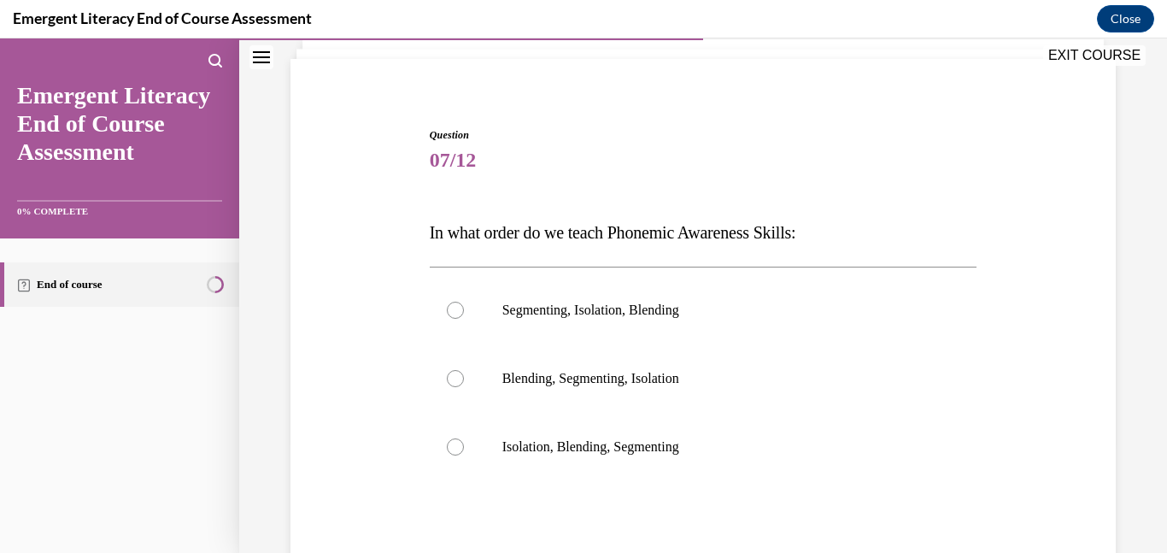
scroll to position [111, 0]
click at [461, 311] on div at bounding box center [455, 309] width 17 height 17
click at [461, 311] on input "Segmenting, Isolation, Blending" at bounding box center [455, 309] width 17 height 17
radio input "true"
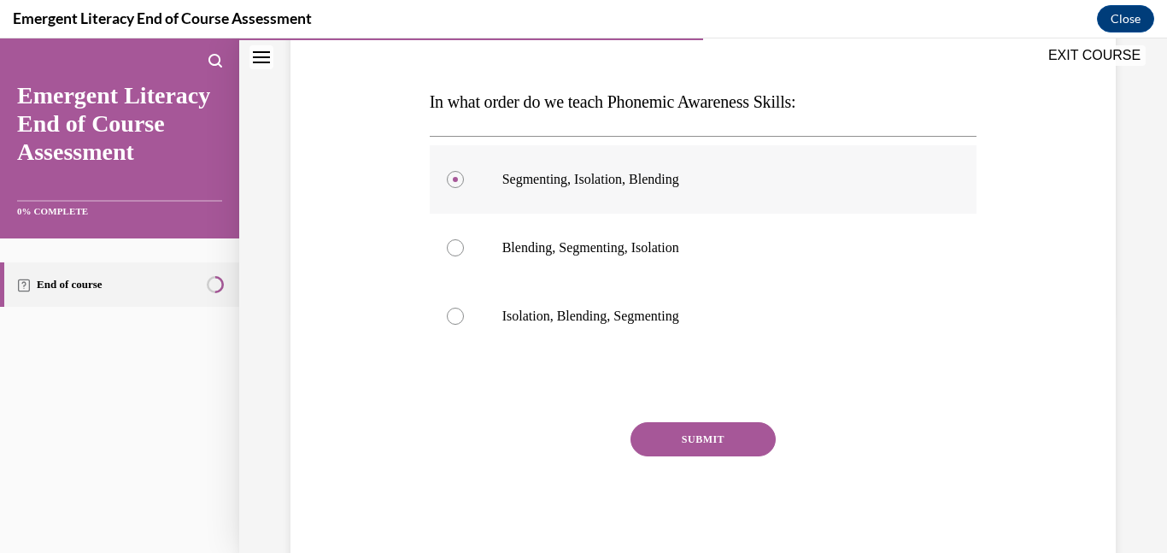
scroll to position [242, 0]
click at [726, 432] on button "SUBMIT" at bounding box center [703, 438] width 145 height 34
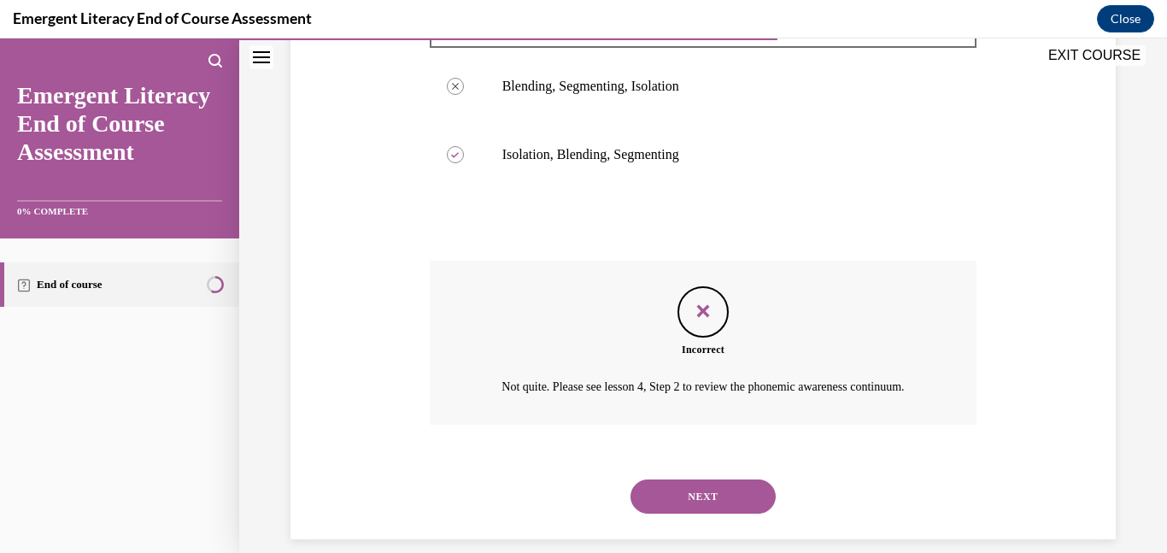
scroll to position [444, 0]
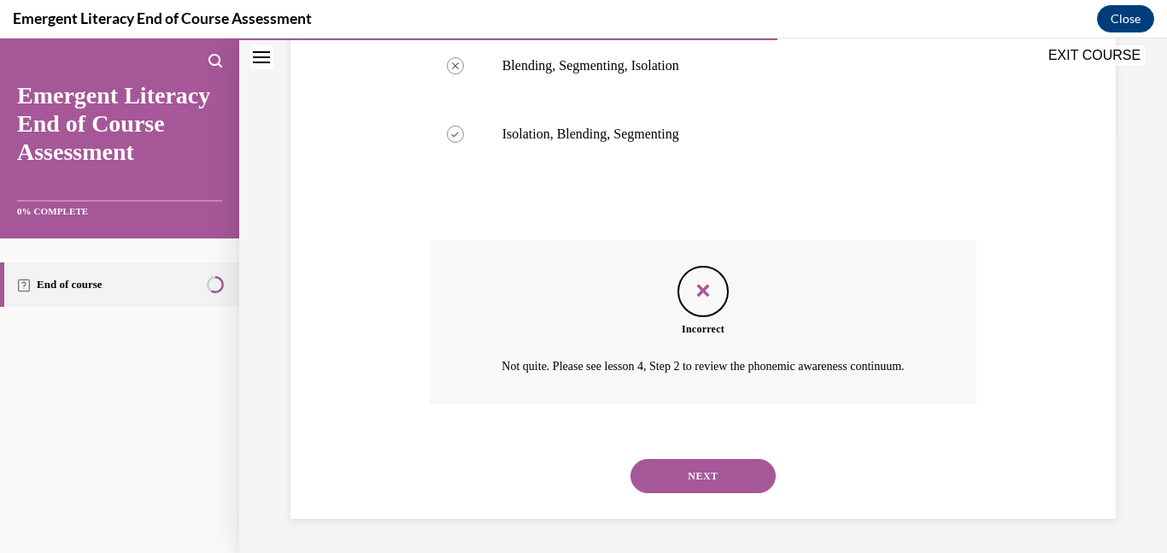
click at [728, 469] on button "NEXT" at bounding box center [703, 476] width 145 height 34
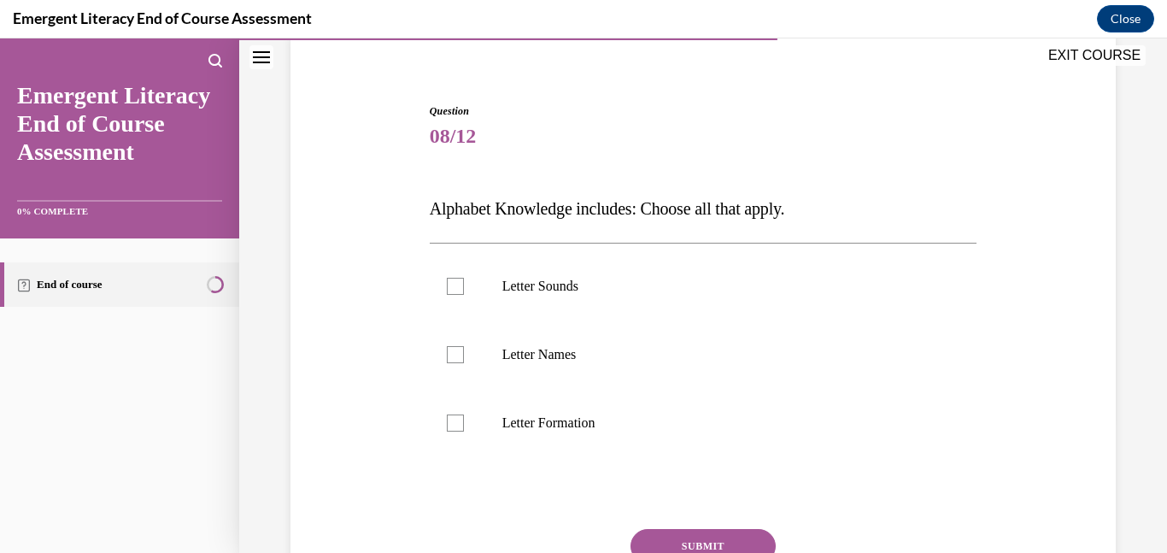
scroll to position [135, 0]
click at [462, 349] on div at bounding box center [455, 353] width 17 height 17
click at [462, 349] on input "Letter Names" at bounding box center [455, 353] width 17 height 17
checkbox input "true"
click at [458, 285] on div at bounding box center [455, 285] width 17 height 17
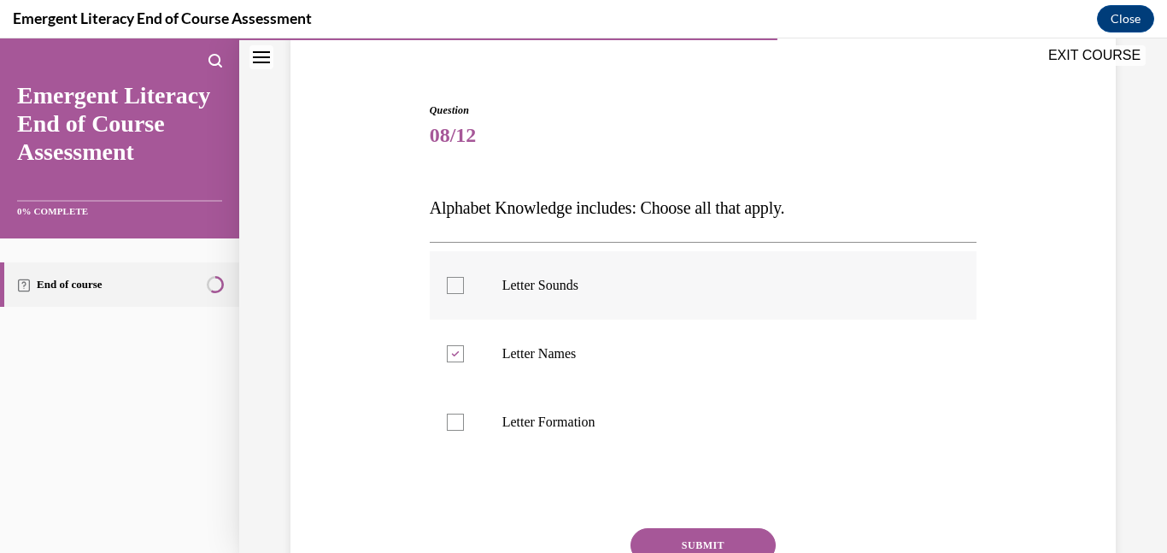
click at [458, 285] on input "Letter Sounds" at bounding box center [455, 285] width 17 height 17
checkbox input "true"
click at [457, 419] on div at bounding box center [455, 422] width 17 height 17
click at [457, 419] on input "Letter Formation" at bounding box center [455, 422] width 17 height 17
checkbox input "true"
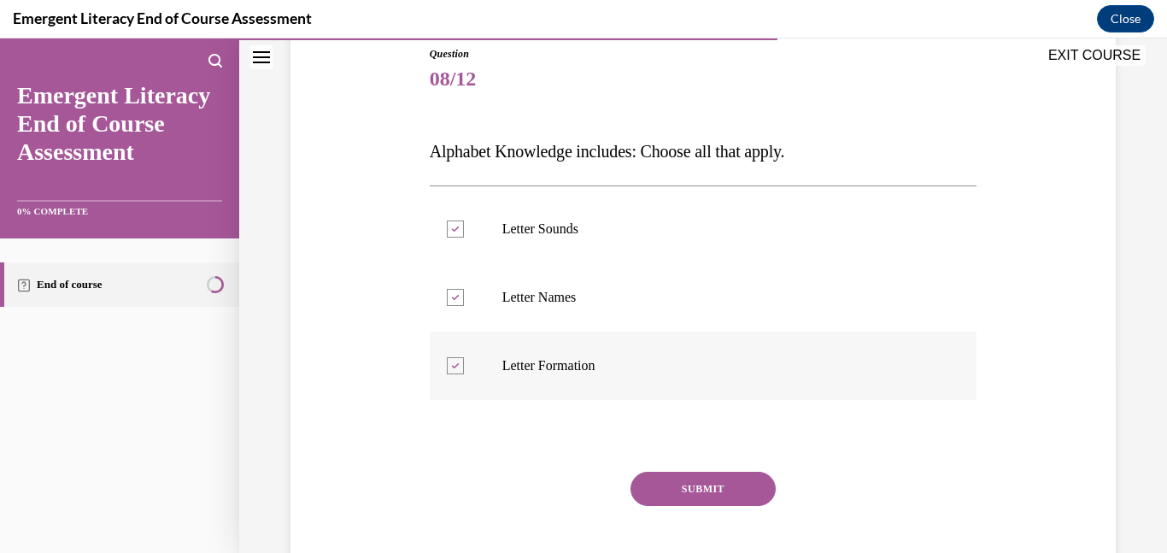
scroll to position [197, 0]
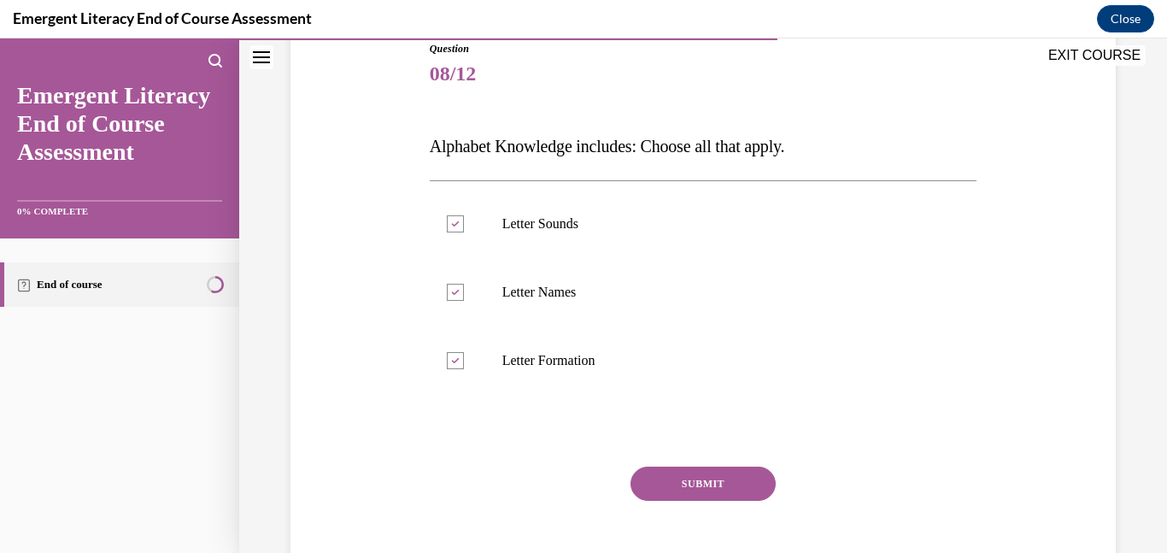
click at [726, 479] on button "SUBMIT" at bounding box center [703, 484] width 145 height 34
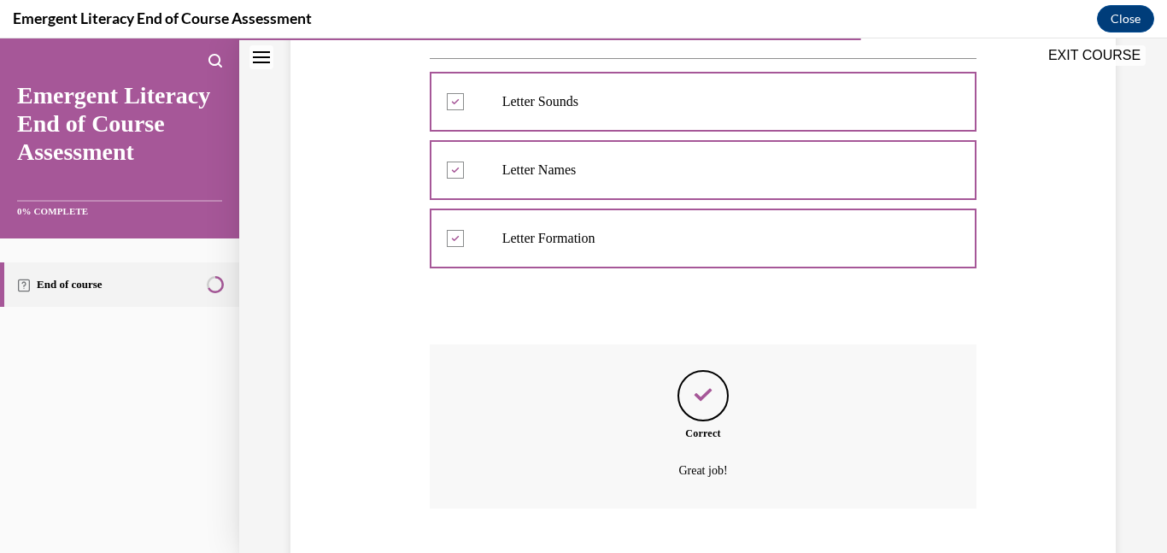
scroll to position [423, 0]
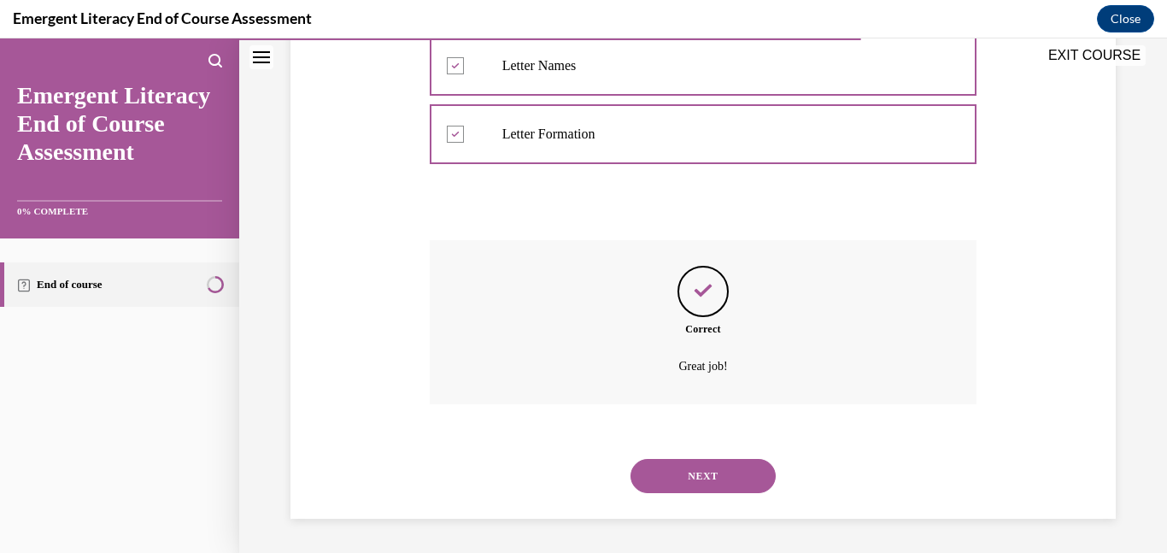
click at [725, 479] on button "NEXT" at bounding box center [703, 476] width 145 height 34
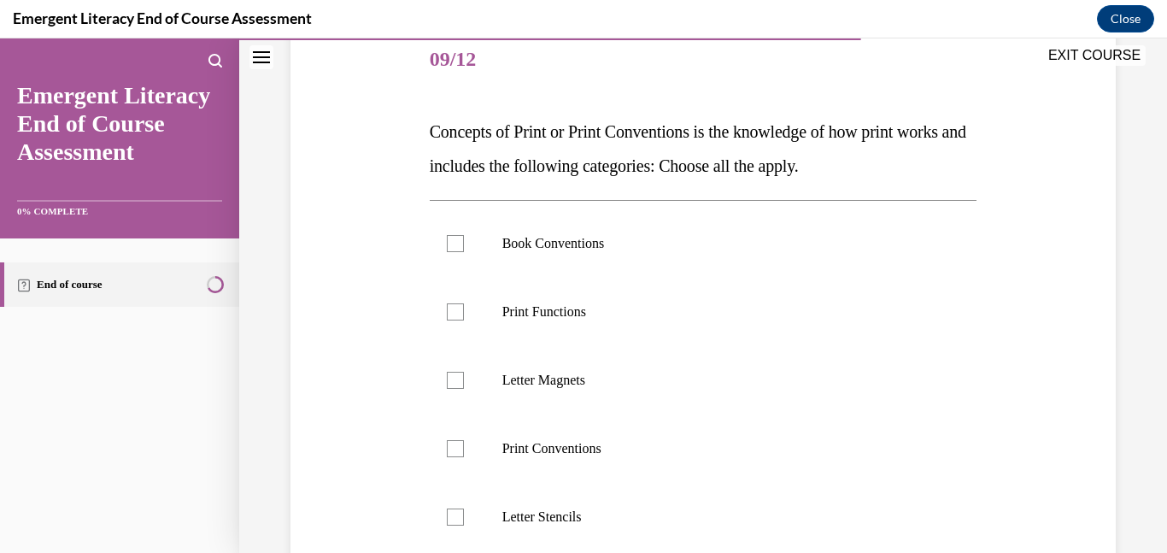
scroll to position [213, 0]
click at [449, 450] on div at bounding box center [455, 446] width 17 height 17
click at [449, 450] on input "Print Conventions" at bounding box center [455, 446] width 17 height 17
checkbox input "true"
click at [460, 305] on div at bounding box center [455, 310] width 17 height 17
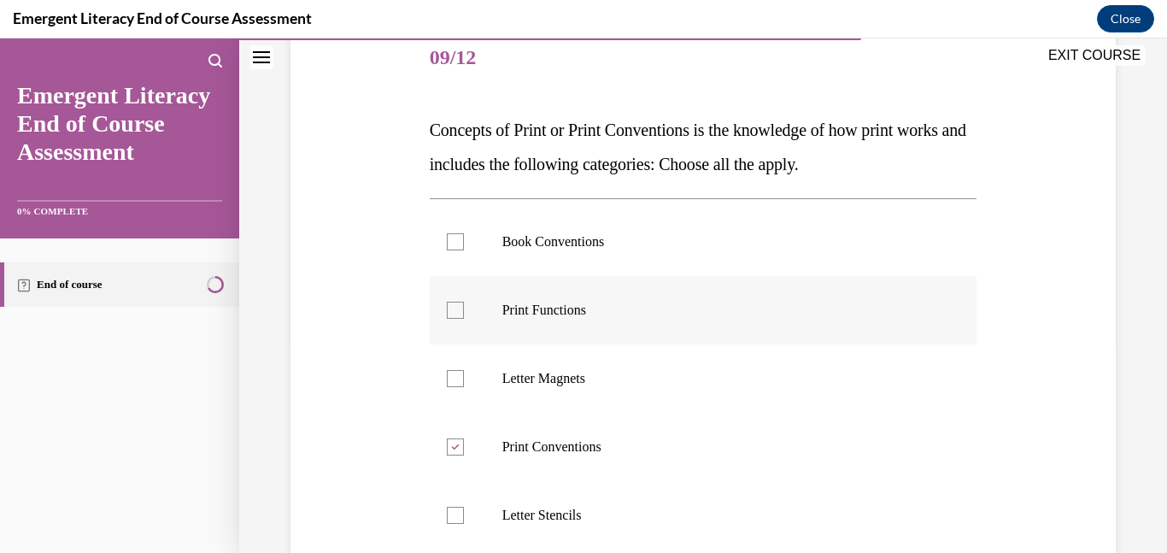
click at [460, 305] on input "Print Functions" at bounding box center [455, 310] width 17 height 17
checkbox input "true"
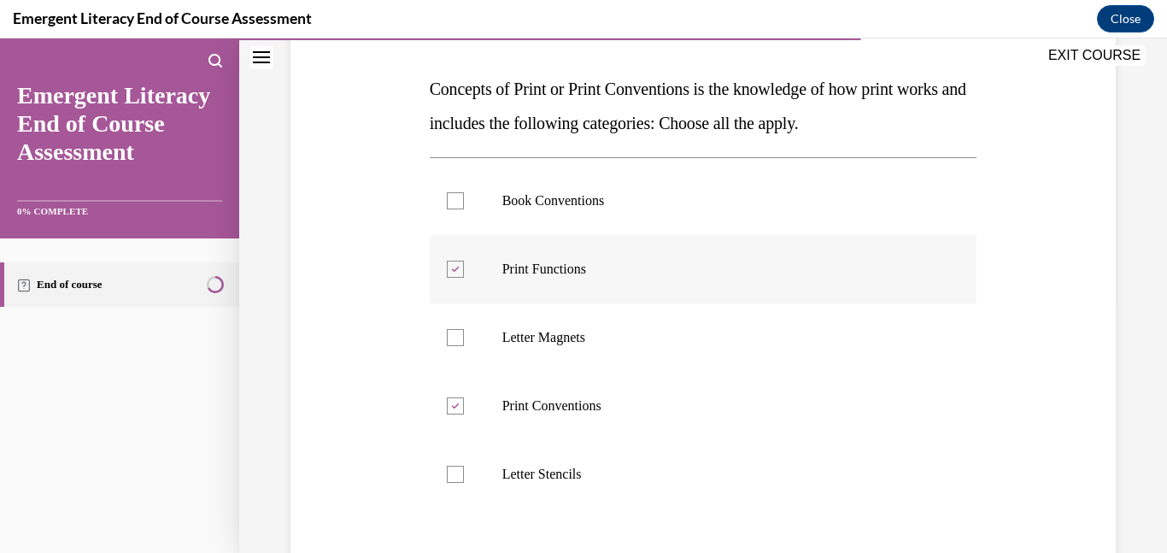
scroll to position [252, 0]
click at [460, 203] on div at bounding box center [455, 202] width 17 height 17
click at [460, 203] on input "Book Conventions" at bounding box center [455, 202] width 17 height 17
checkbox input "true"
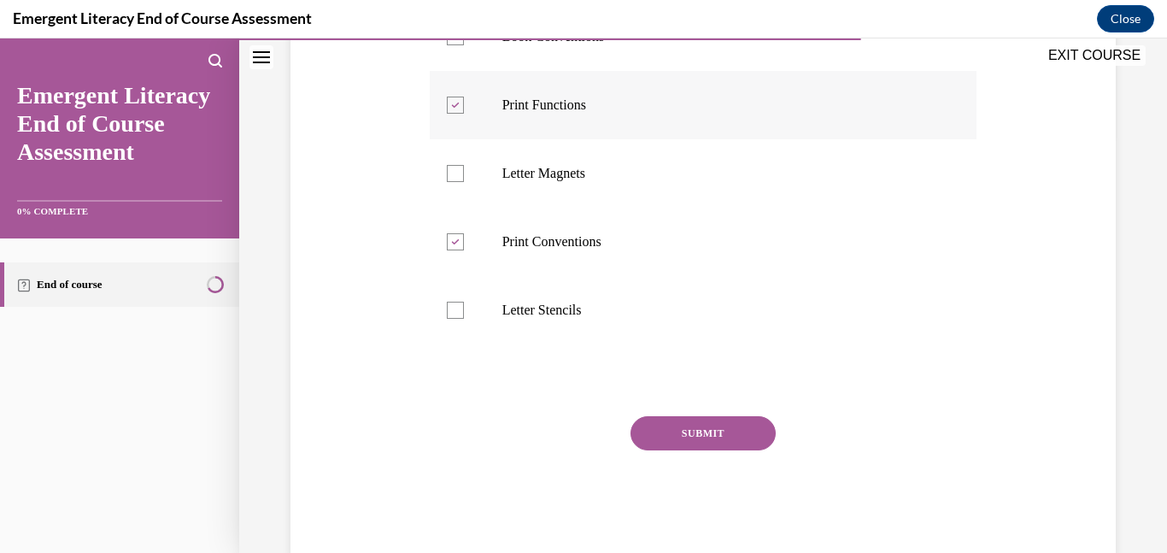
scroll to position [456, 0]
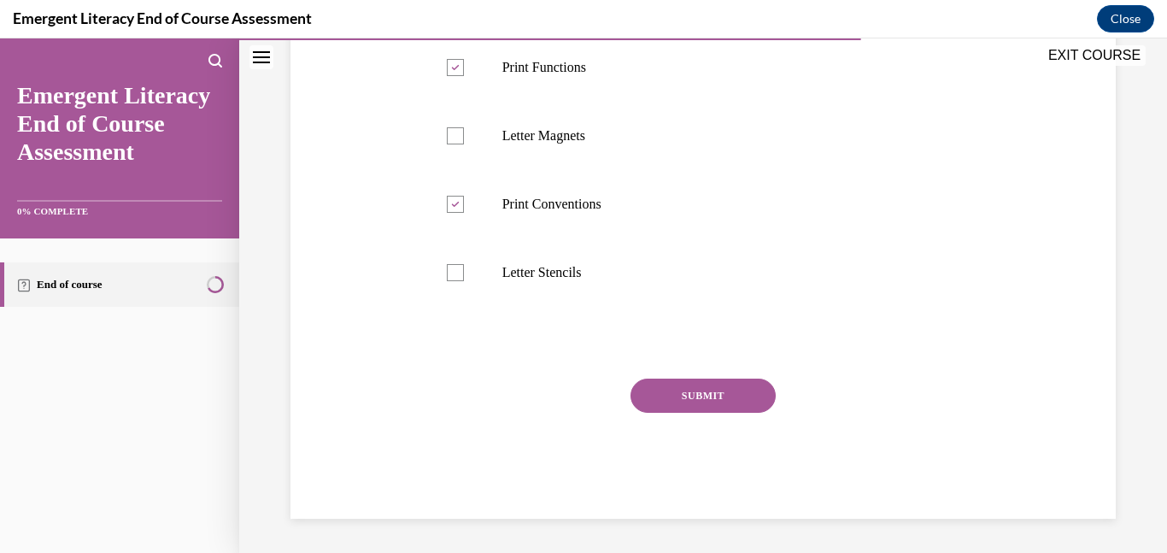
click at [732, 395] on button "SUBMIT" at bounding box center [703, 396] width 145 height 34
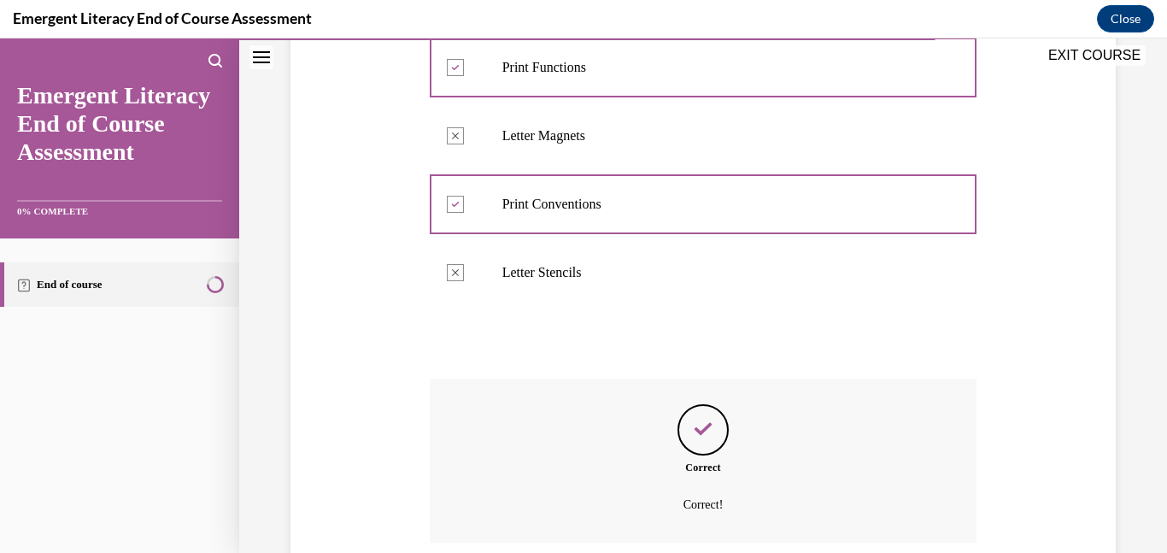
scroll to position [594, 0]
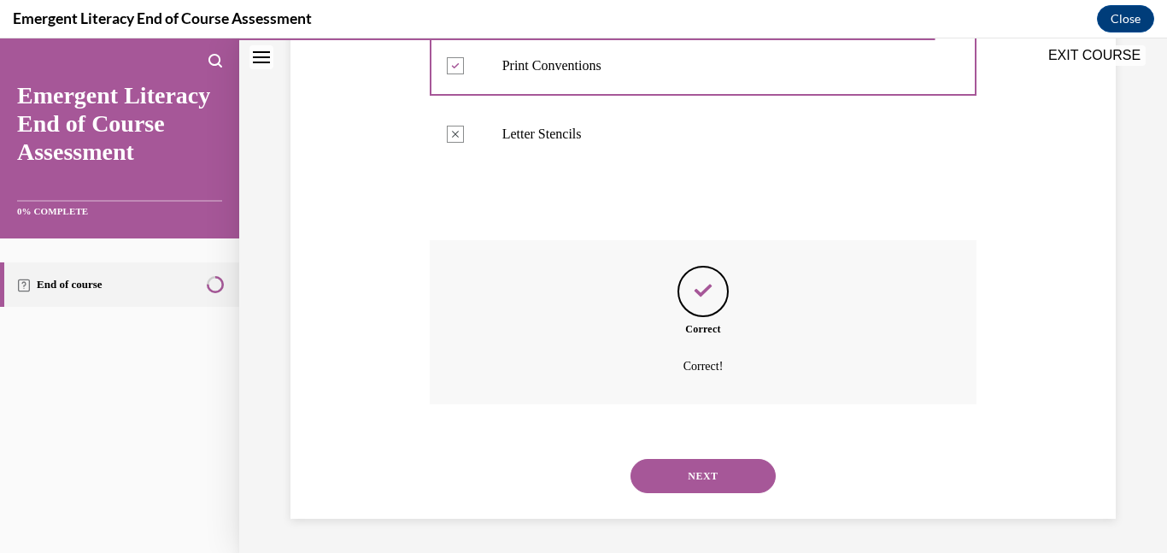
click at [693, 482] on button "NEXT" at bounding box center [703, 476] width 145 height 34
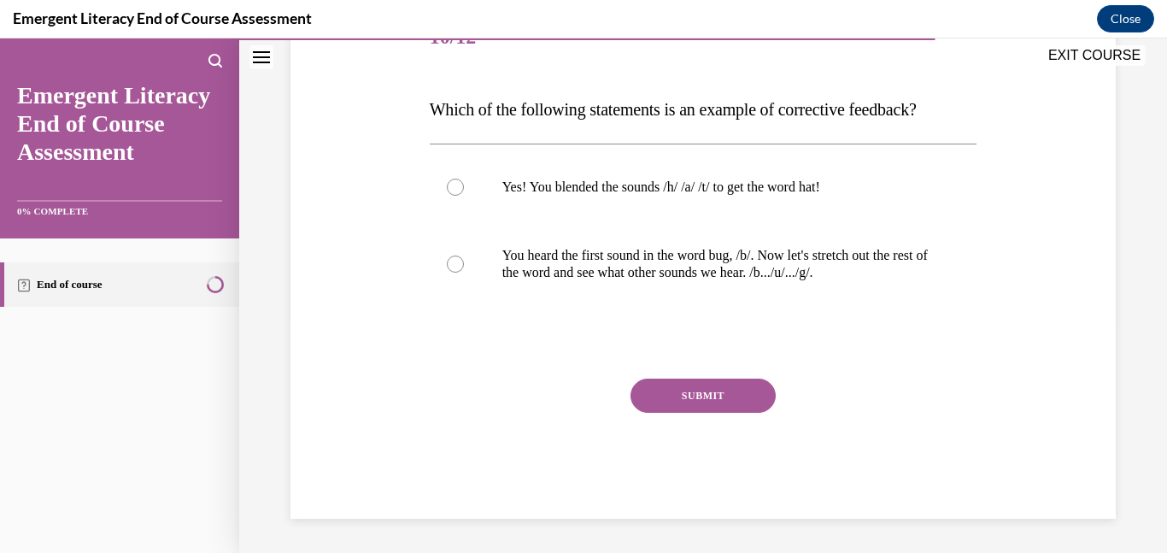
scroll to position [190, 0]
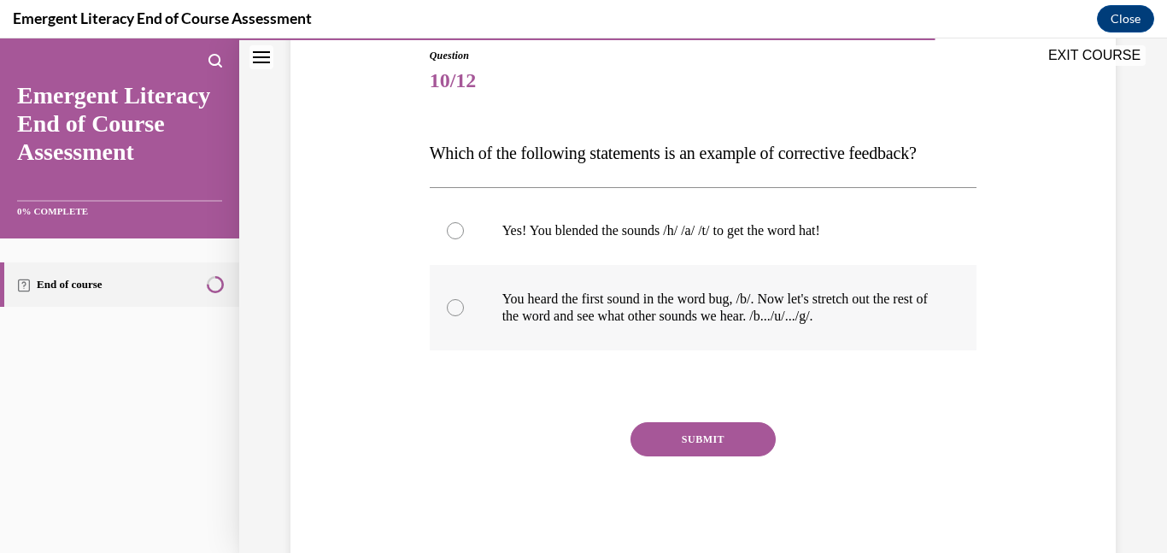
click at [467, 306] on label "You heard the first sound in the word bug, /b/. Now let's stretch out the rest …" at bounding box center [704, 307] width 548 height 85
click at [464, 306] on input "You heard the first sound in the word bug, /b/. Now let's stretch out the rest …" at bounding box center [455, 307] width 17 height 17
radio input "true"
click at [702, 434] on button "SUBMIT" at bounding box center [703, 439] width 145 height 34
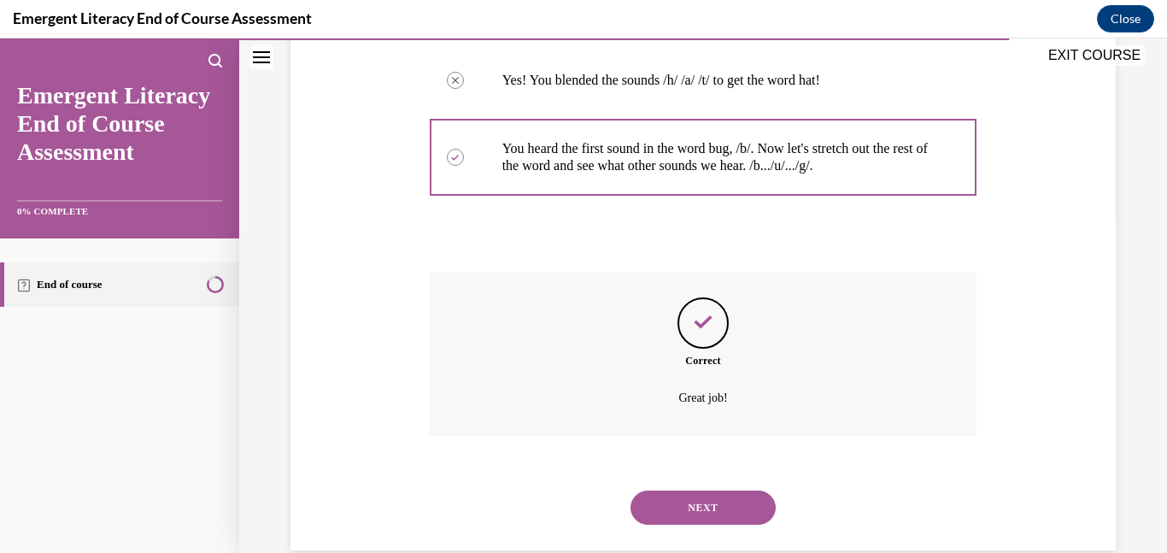
scroll to position [372, 0]
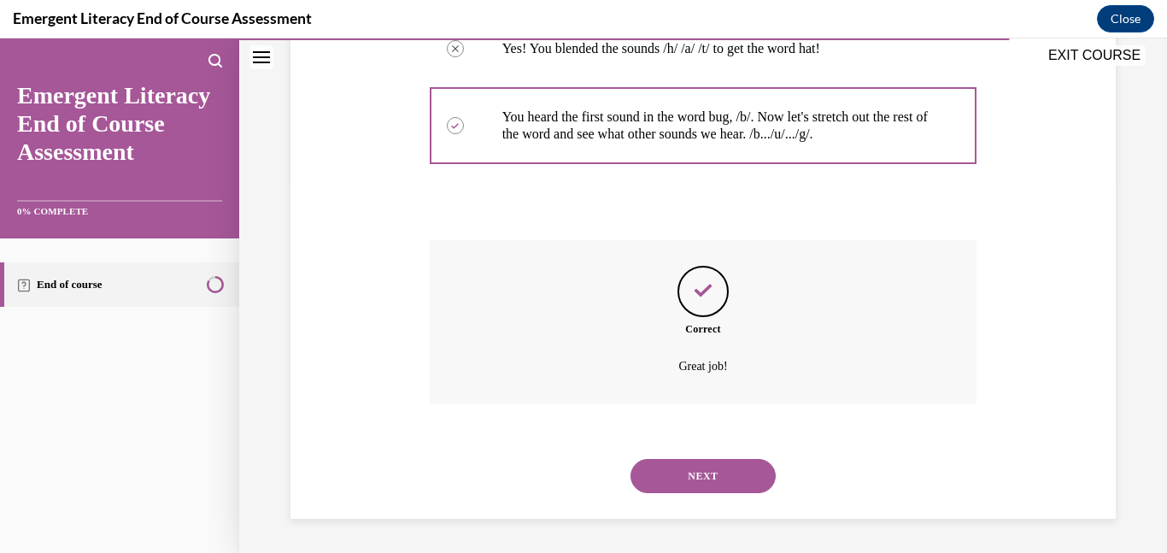
click at [723, 473] on button "NEXT" at bounding box center [703, 476] width 145 height 34
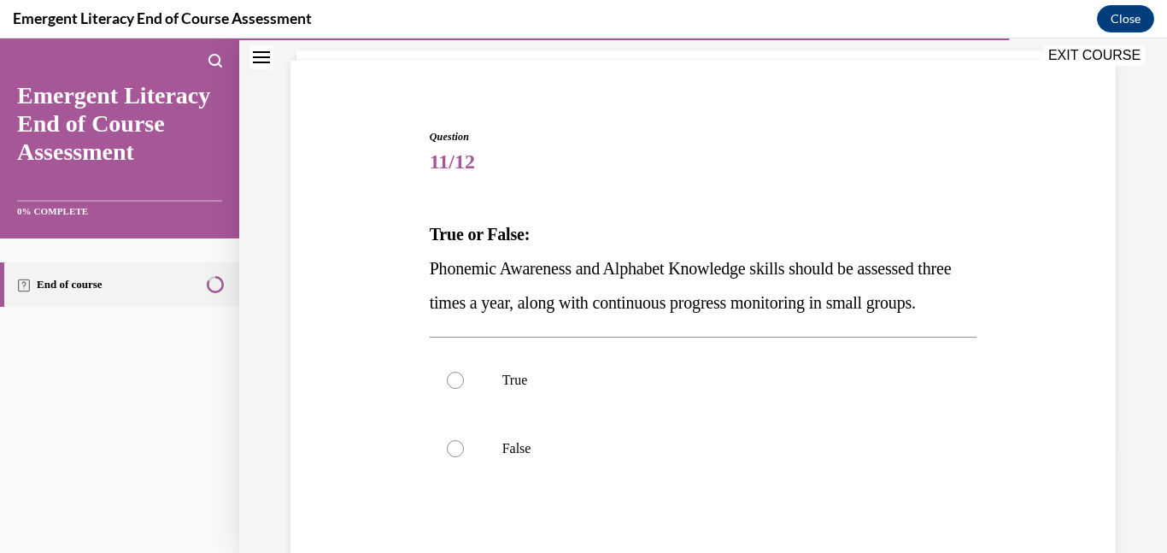
scroll to position [111, 0]
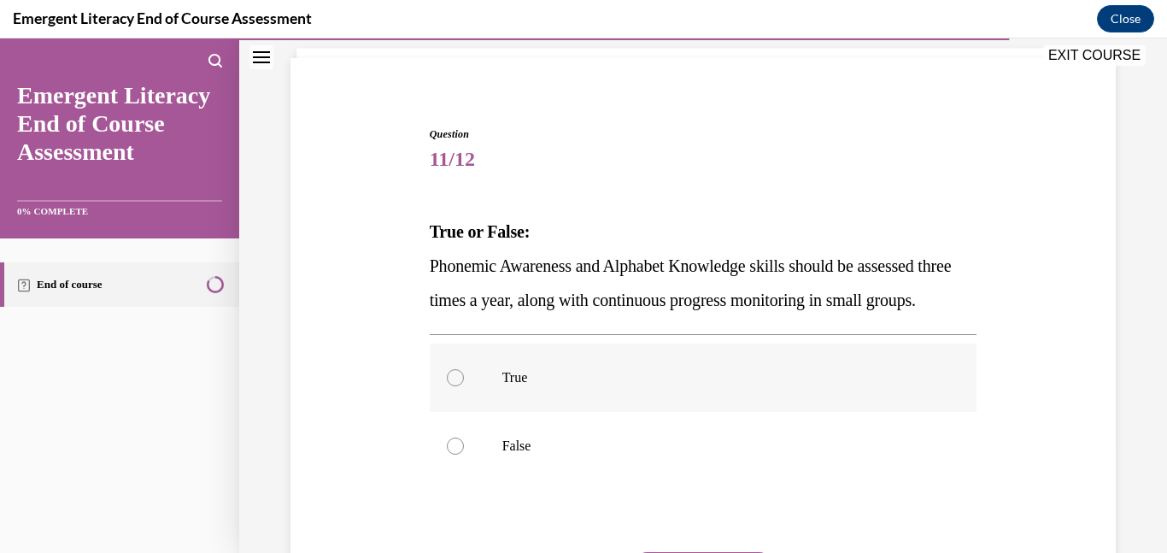
click at [450, 386] on div at bounding box center [455, 377] width 17 height 17
click at [450, 386] on input "True" at bounding box center [455, 377] width 17 height 17
radio input "true"
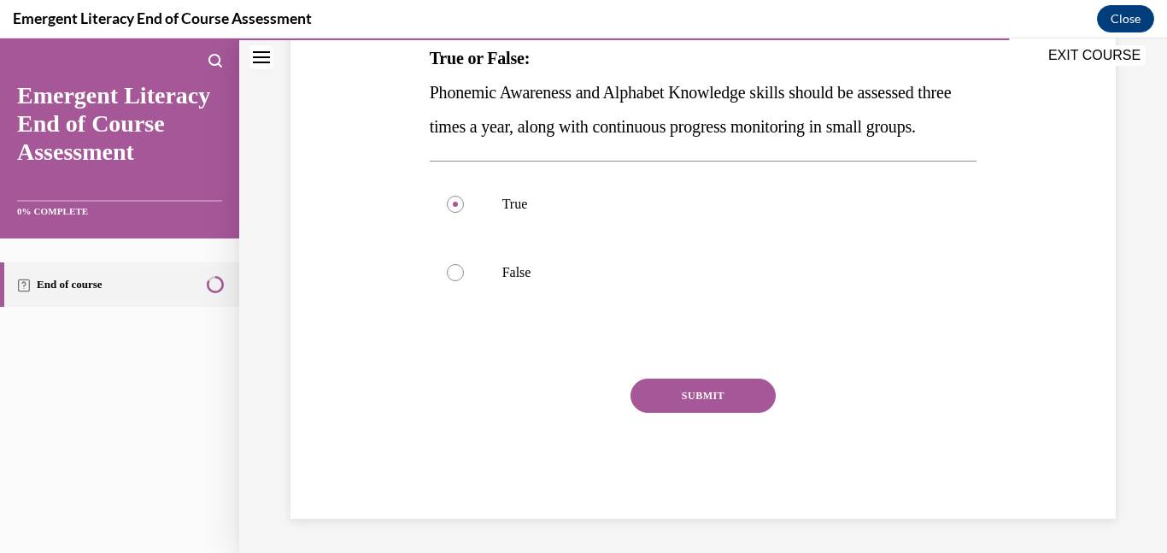
scroll to position [319, 0]
click at [717, 400] on button "SUBMIT" at bounding box center [703, 396] width 145 height 34
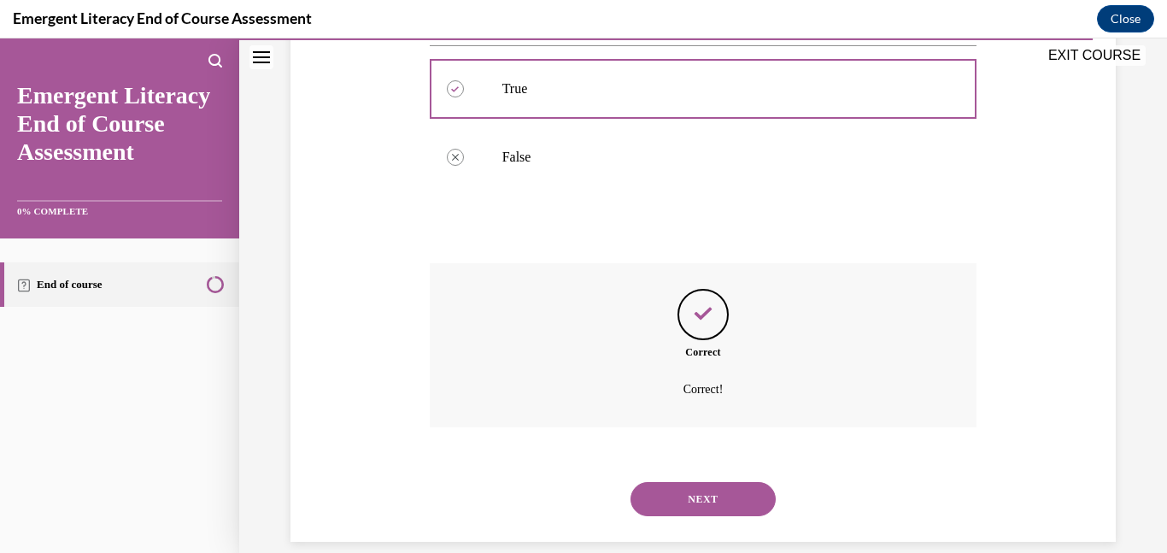
scroll to position [457, 0]
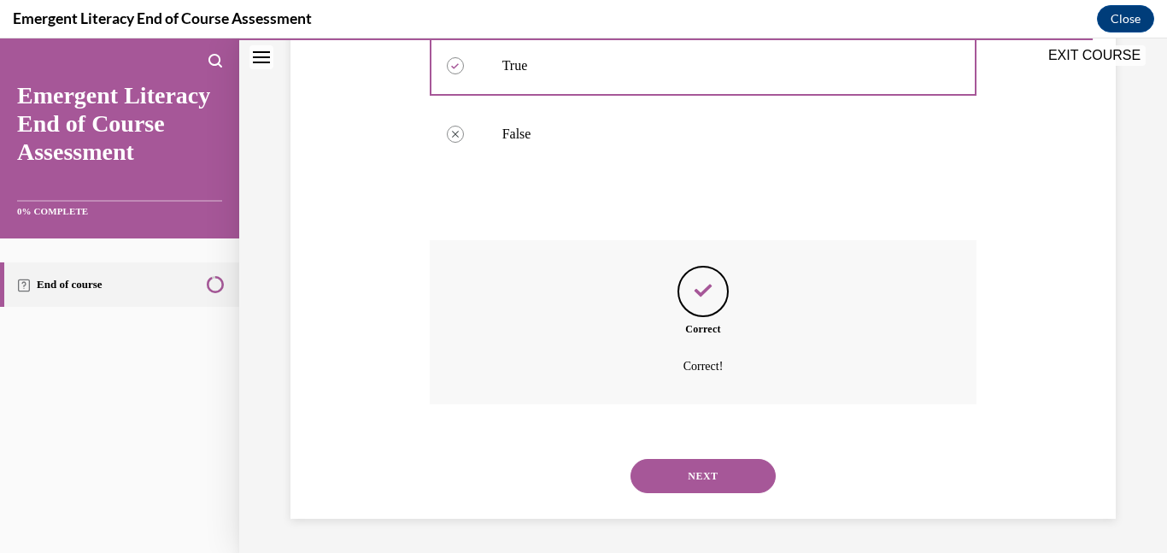
click at [720, 465] on button "NEXT" at bounding box center [703, 476] width 145 height 34
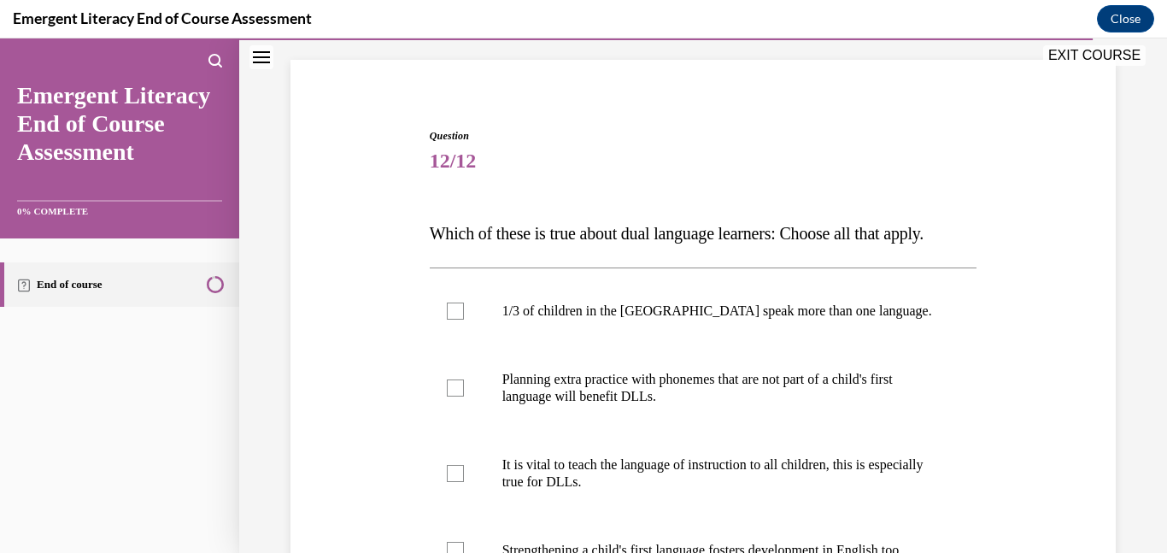
scroll to position [112, 0]
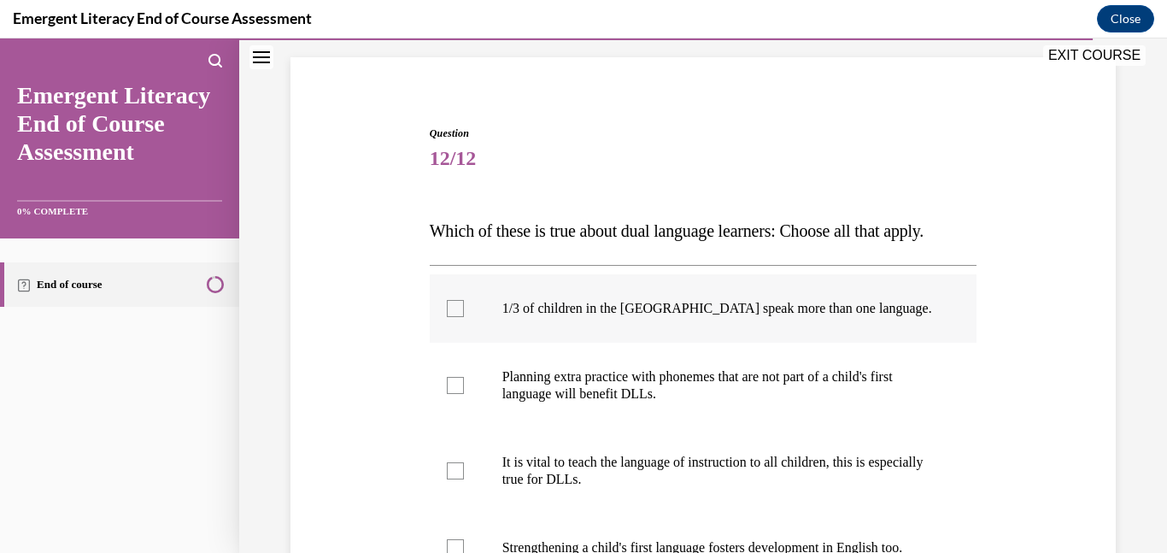
click at [458, 316] on div at bounding box center [455, 308] width 17 height 17
click at [458, 316] on input "1/3 of children in the [GEOGRAPHIC_DATA] speak more than one language." at bounding box center [455, 308] width 17 height 17
checkbox input "true"
click at [467, 385] on label "Planning extra practice with phonemes that are not part of a child's first lang…" at bounding box center [704, 385] width 548 height 85
click at [464, 385] on input "Planning extra practice with phonemes that are not part of a child's first lang…" at bounding box center [455, 385] width 17 height 17
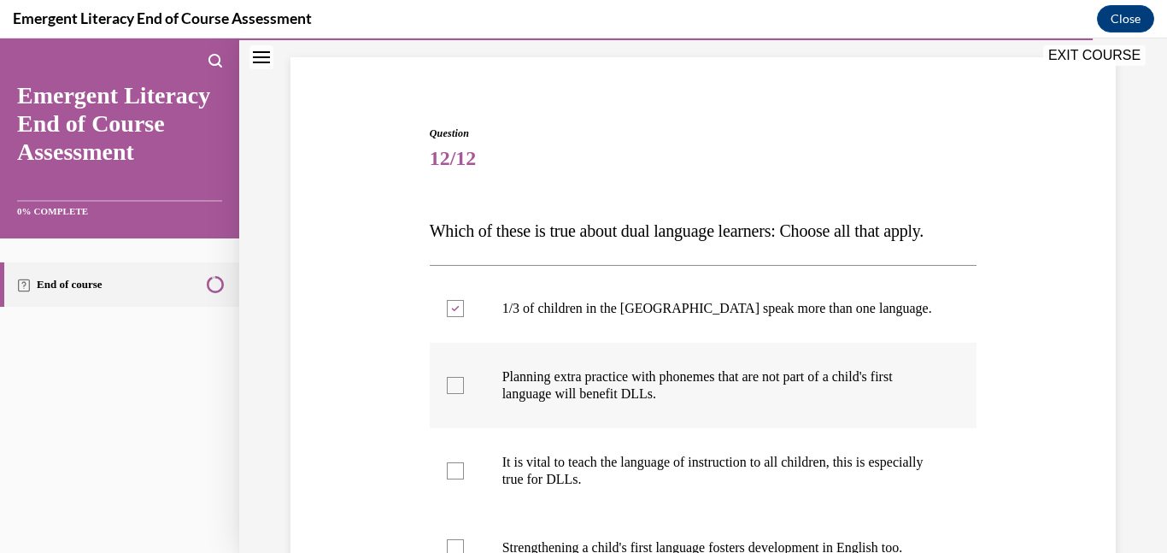
checkbox input "true"
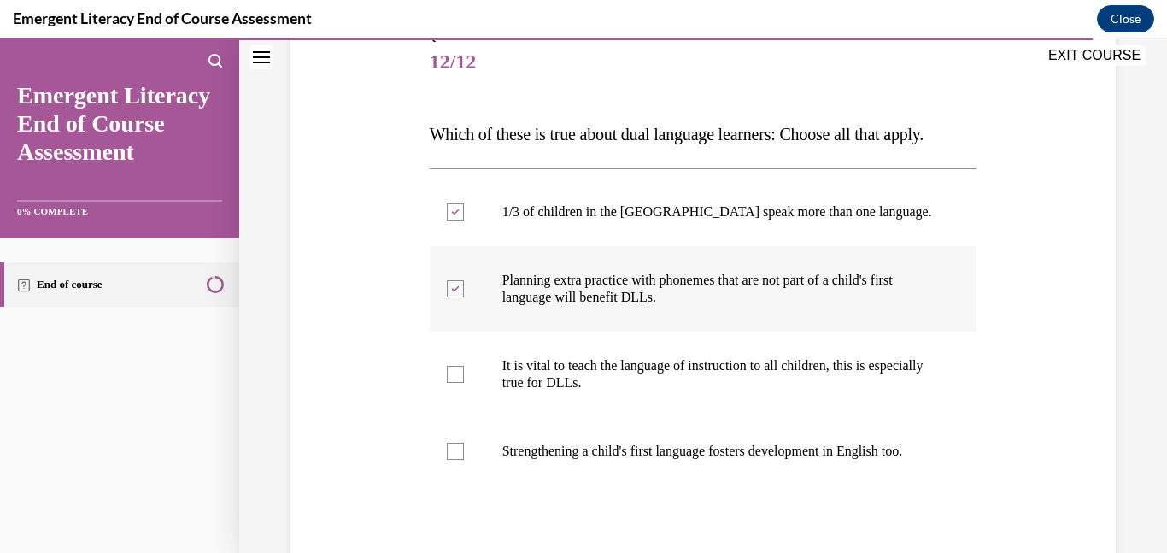
scroll to position [210, 0]
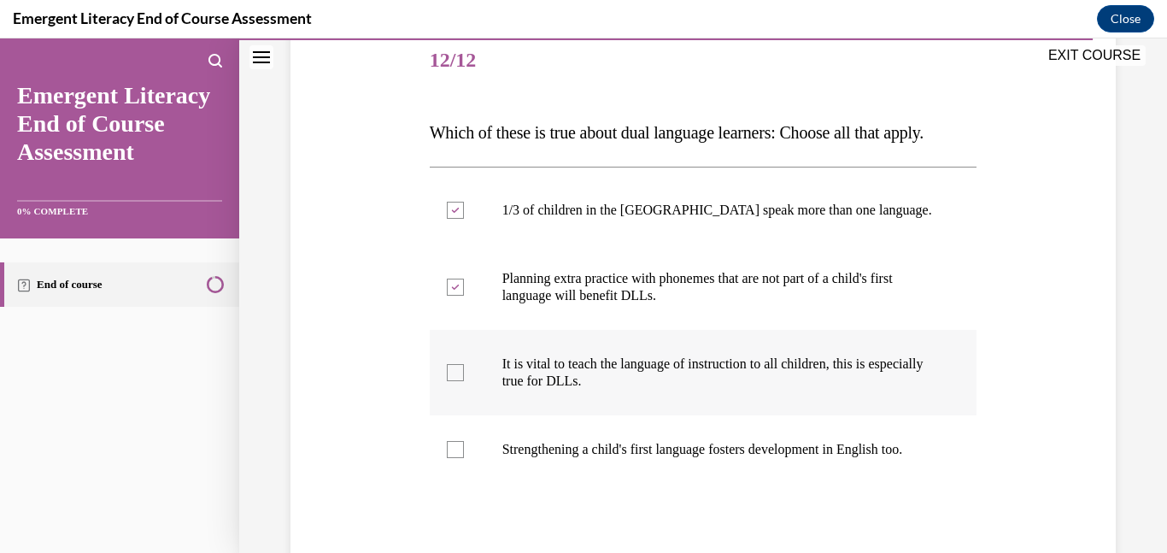
click at [465, 373] on label "It is vital to teach the language of instruction to all children, this is espec…" at bounding box center [704, 372] width 548 height 85
click at [464, 373] on input "It is vital to teach the language of instruction to all children, this is espec…" at bounding box center [455, 372] width 17 height 17
checkbox input "true"
click at [461, 455] on div at bounding box center [455, 449] width 17 height 17
click at [461, 455] on input "Strengthening a child's first language fosters development in English too." at bounding box center [455, 449] width 17 height 17
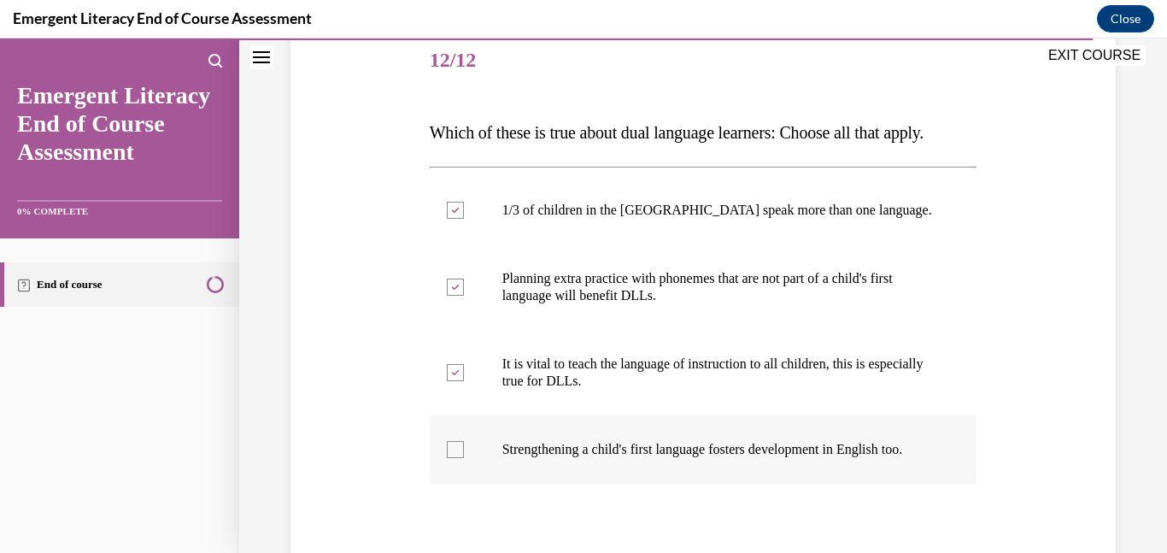
checkbox input "true"
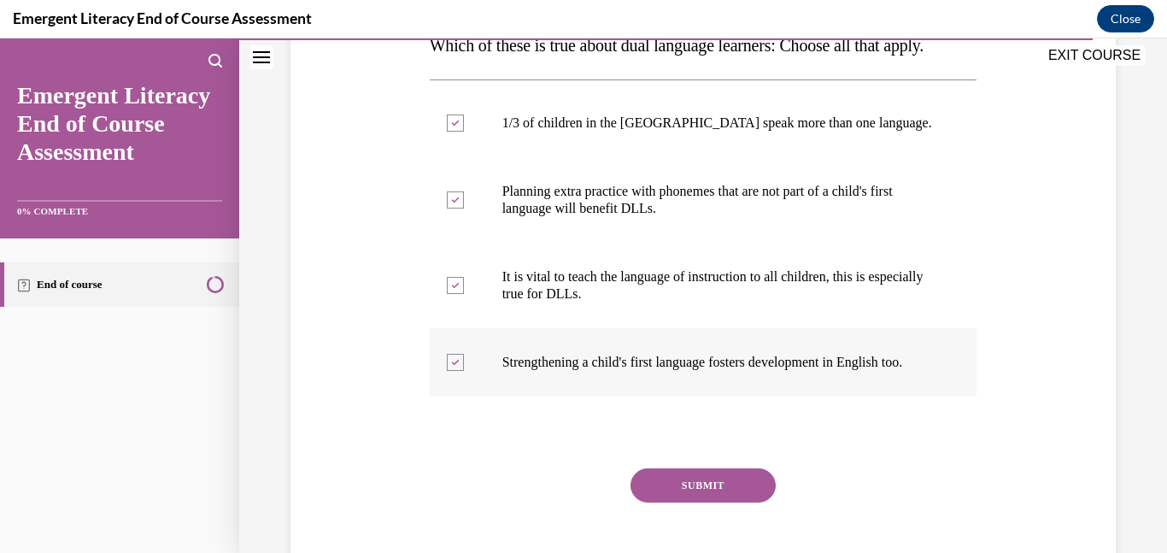
scroll to position [302, 0]
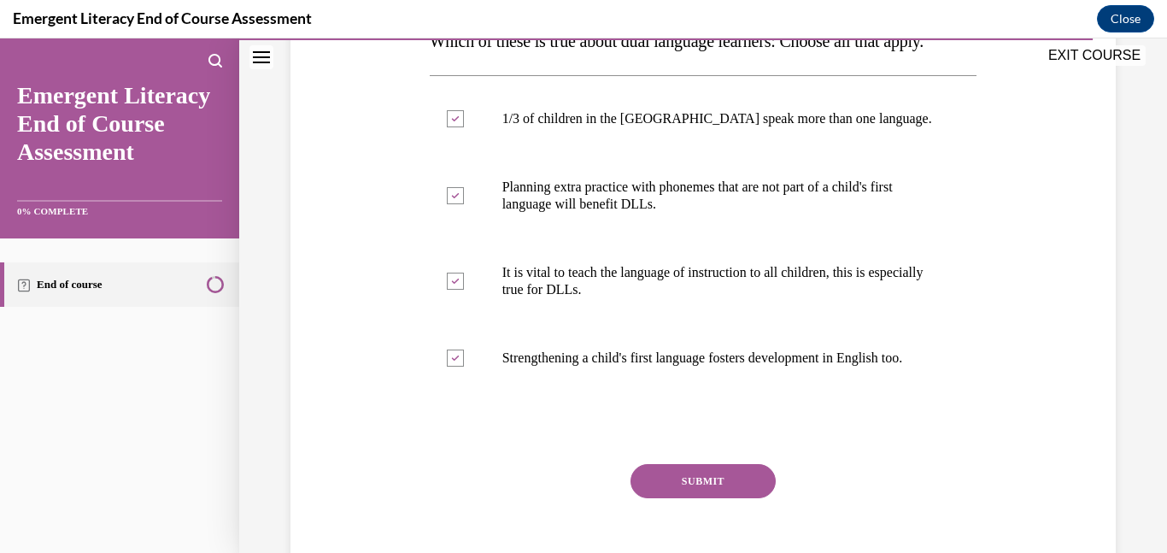
click at [712, 494] on button "SUBMIT" at bounding box center [703, 481] width 145 height 34
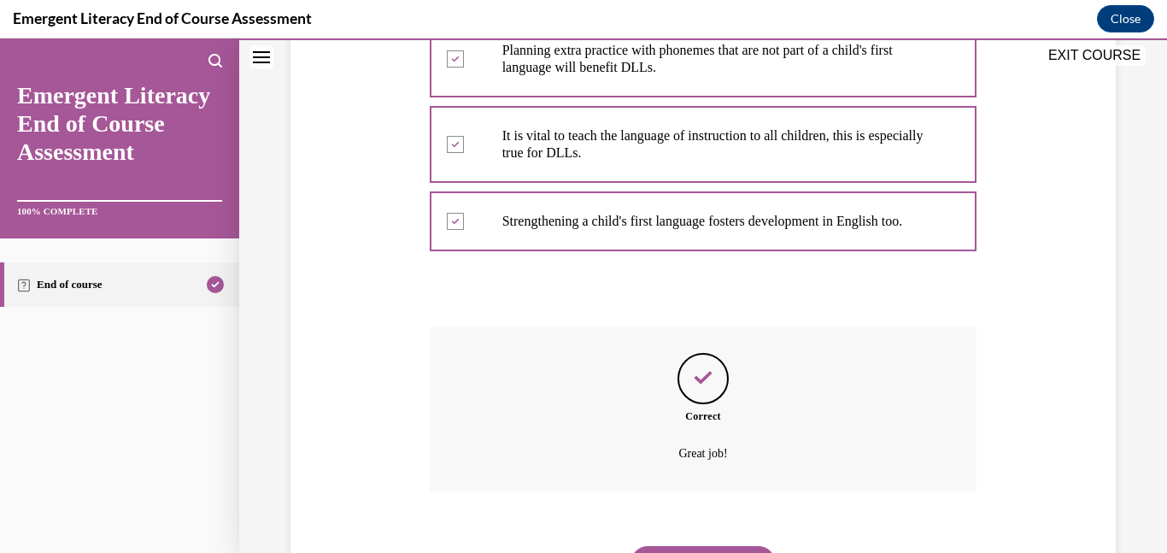
scroll to position [543, 0]
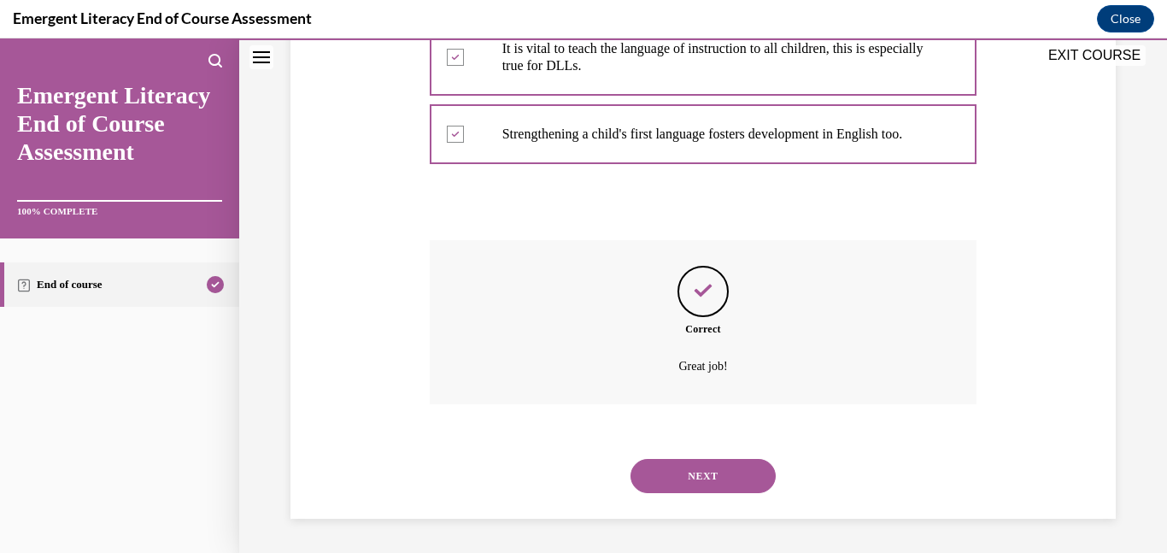
click at [722, 473] on button "NEXT" at bounding box center [703, 476] width 145 height 34
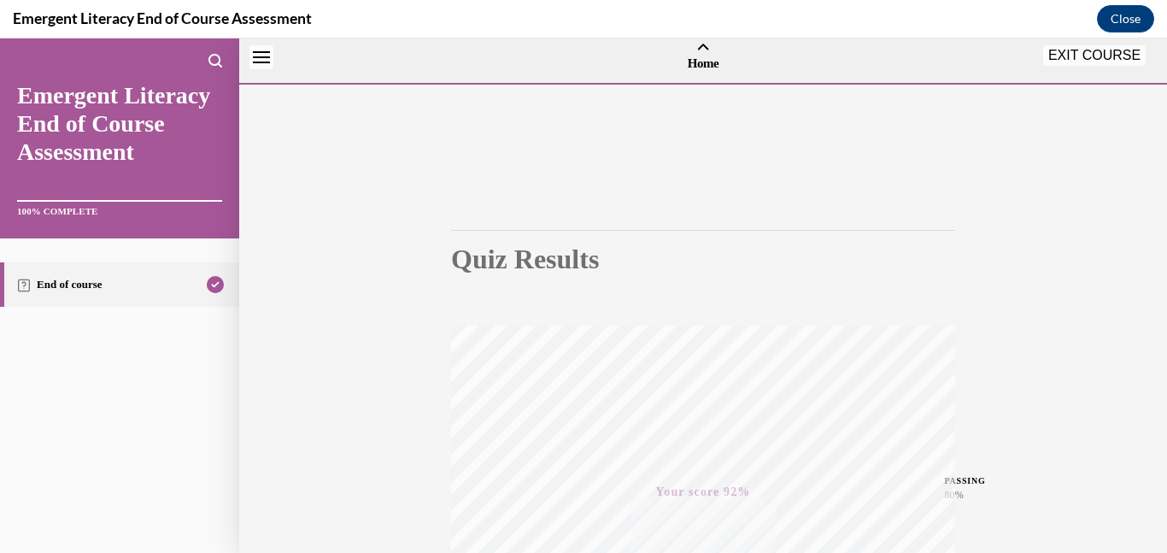
scroll to position [0, 0]
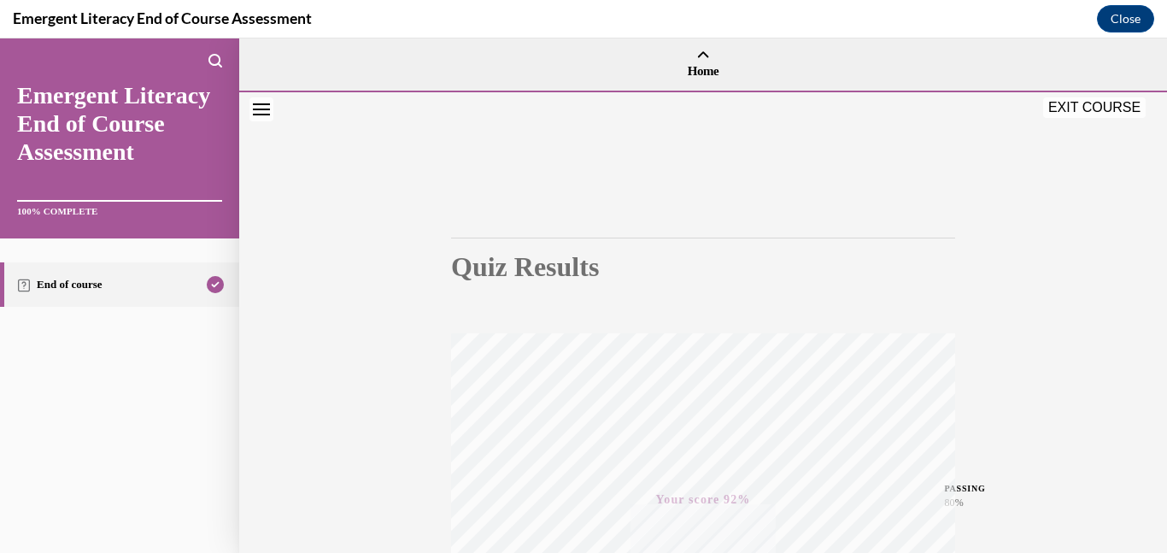
click at [1088, 113] on button "EXIT COURSE" at bounding box center [1094, 107] width 103 height 21
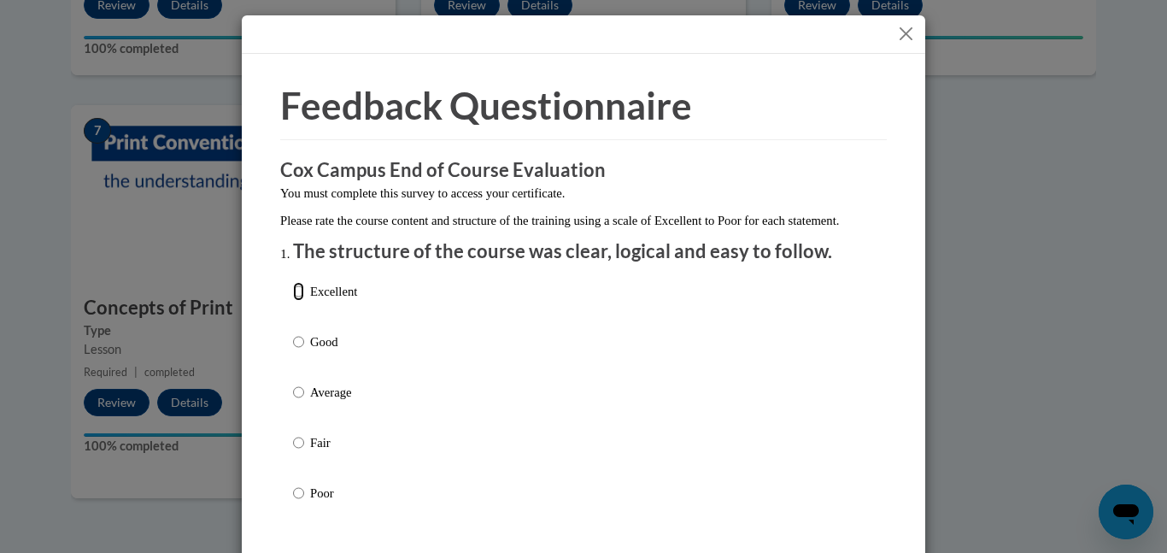
click at [299, 301] on input "Excellent" at bounding box center [298, 291] width 11 height 19
radio input "true"
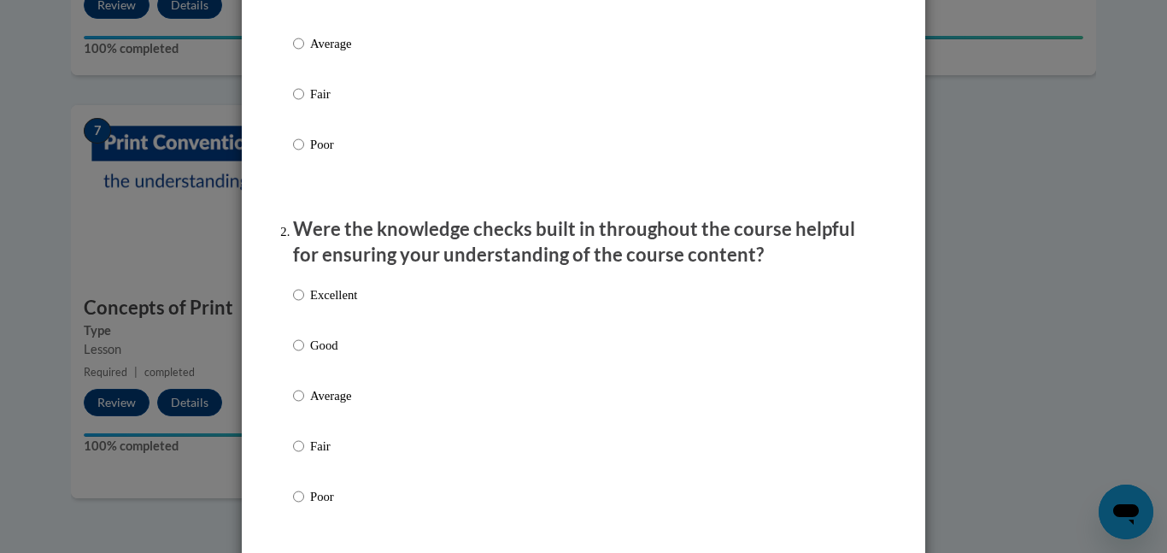
scroll to position [361, 0]
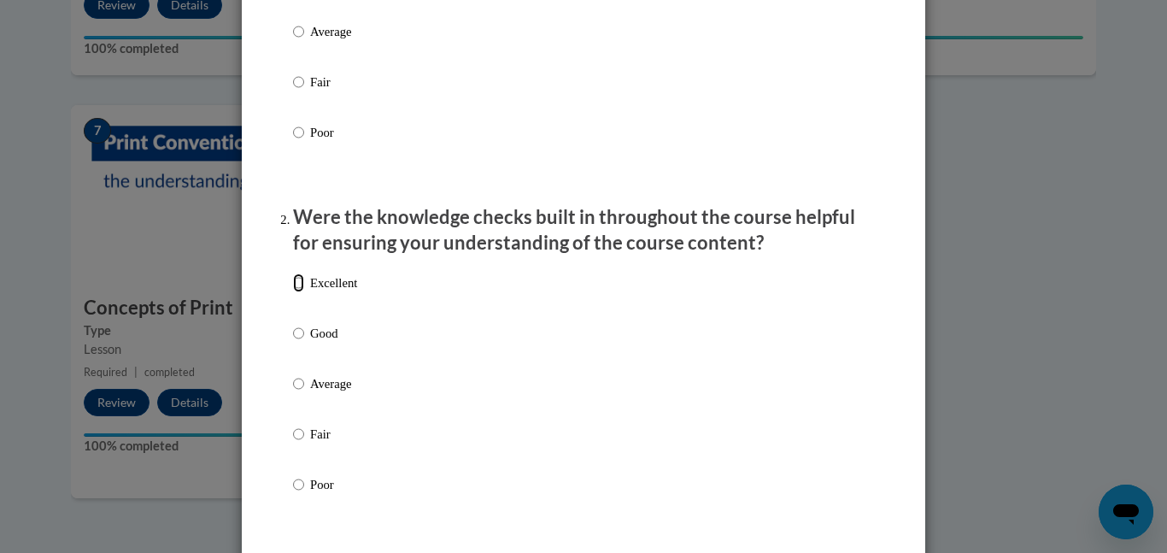
click at [300, 292] on input "Excellent" at bounding box center [298, 282] width 11 height 19
radio input "true"
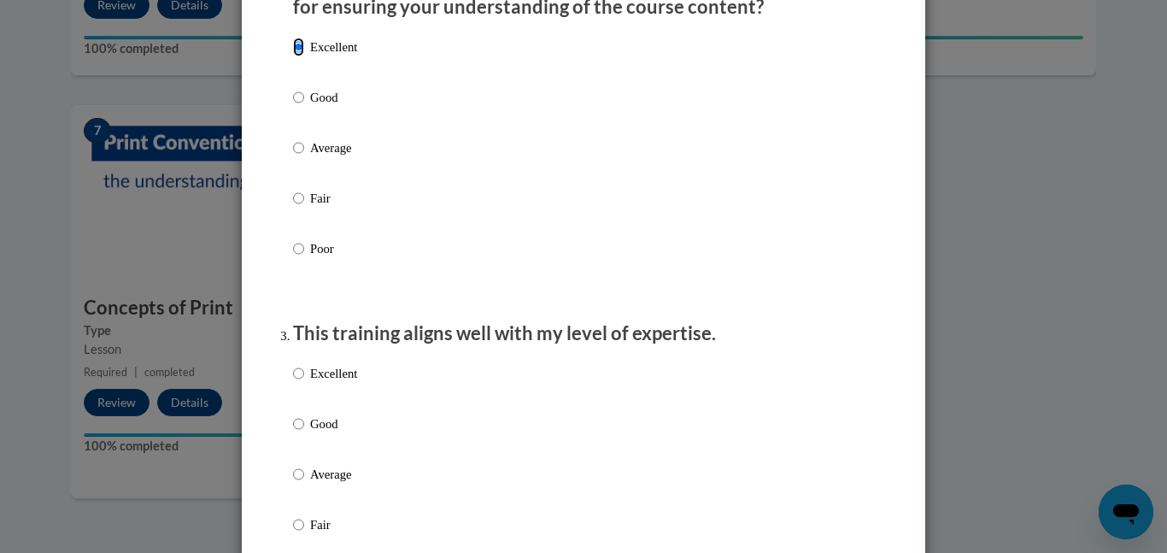
scroll to position [603, 0]
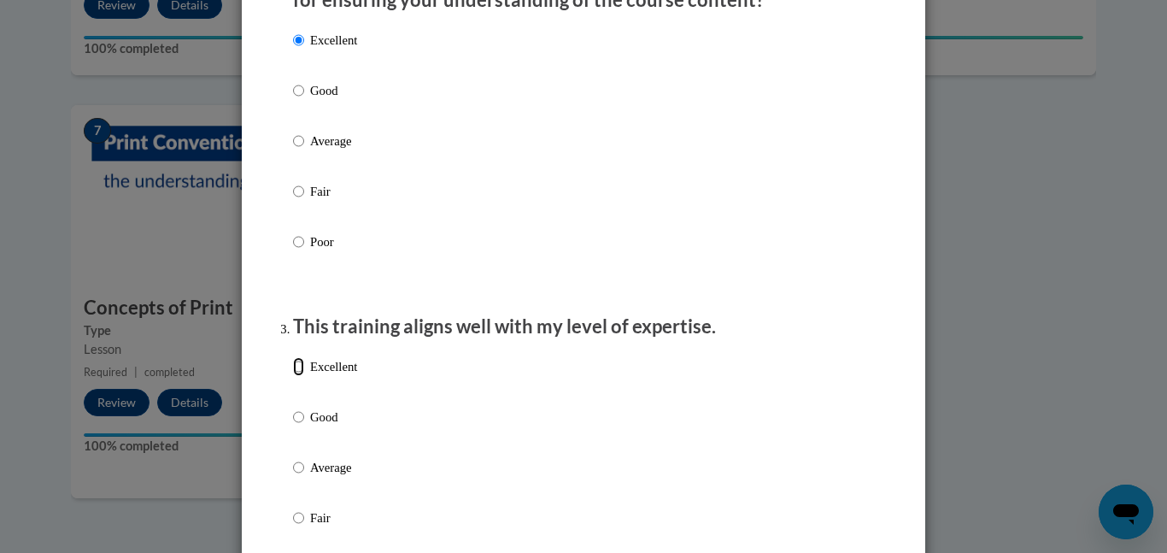
click at [303, 376] on input "Excellent" at bounding box center [298, 366] width 11 height 19
radio input "true"
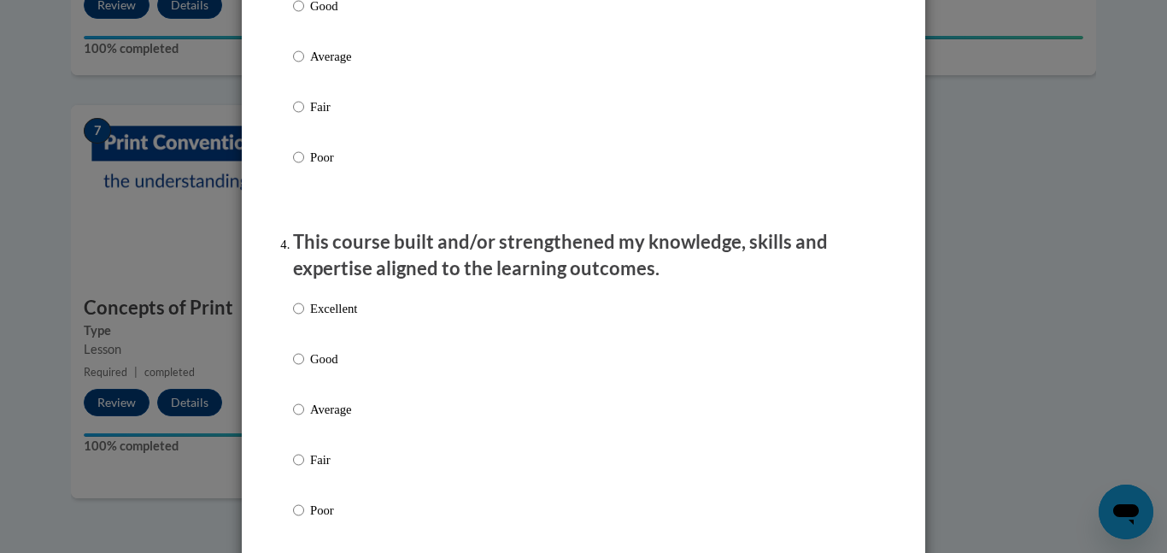
scroll to position [1024, 0]
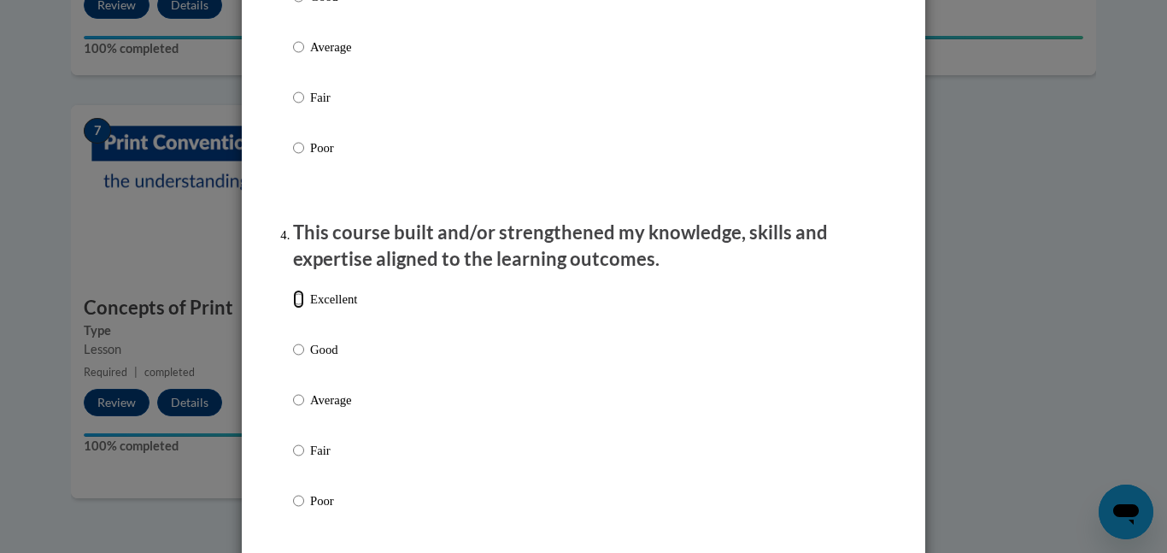
click at [301, 309] on input "Excellent" at bounding box center [298, 299] width 11 height 19
radio input "true"
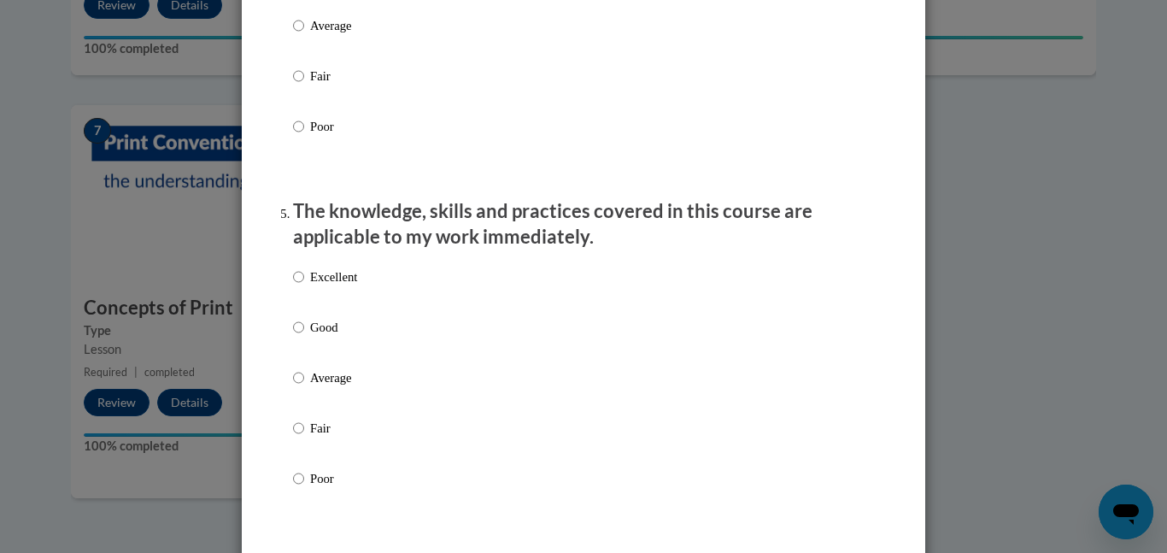
scroll to position [1400, 0]
click at [296, 285] on input "Excellent" at bounding box center [298, 275] width 11 height 19
radio input "true"
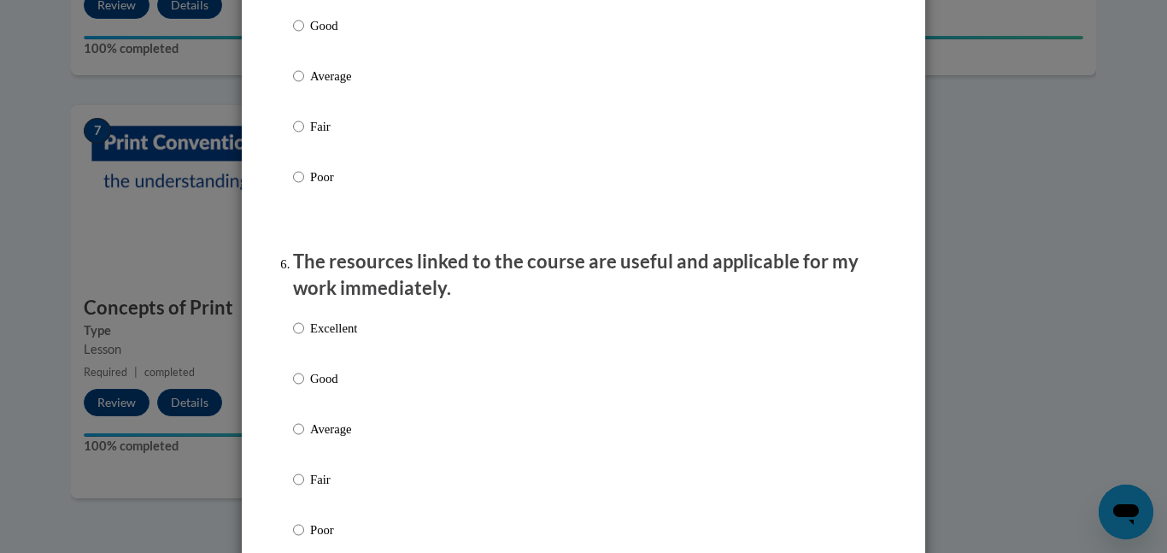
scroll to position [1702, 0]
click at [304, 338] on label "Excellent" at bounding box center [325, 340] width 64 height 46
click at [304, 336] on input "Excellent" at bounding box center [298, 326] width 11 height 19
radio input "true"
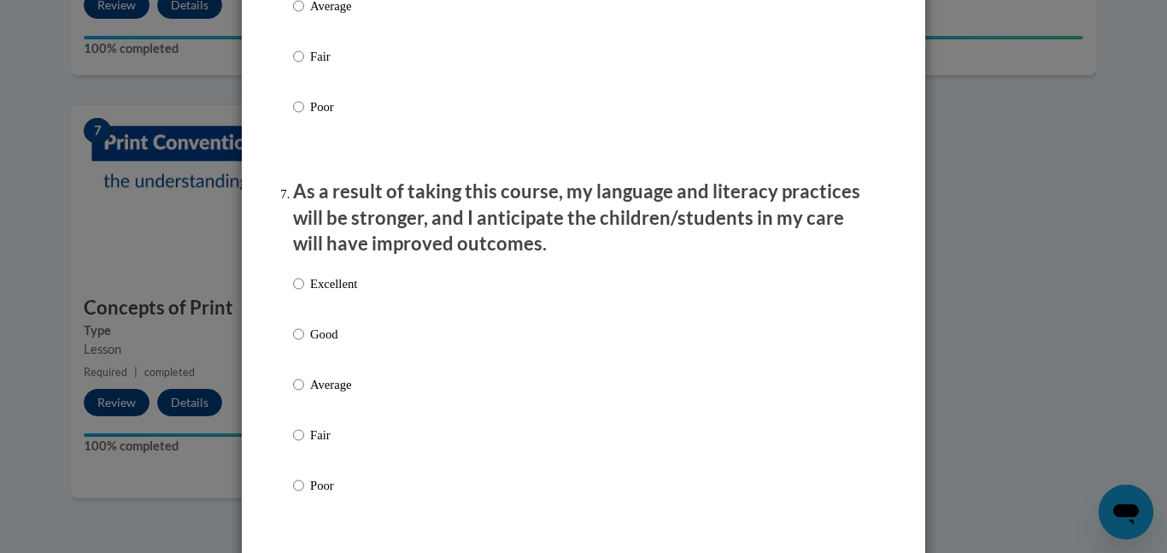
scroll to position [2125, 0]
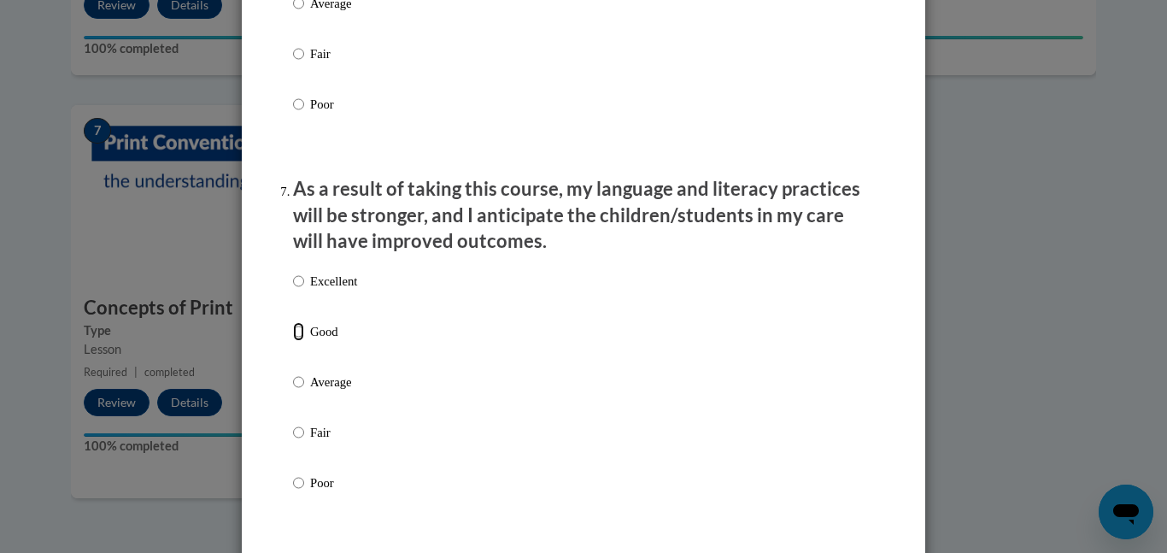
click at [297, 341] on input "Good" at bounding box center [298, 331] width 11 height 19
radio input "true"
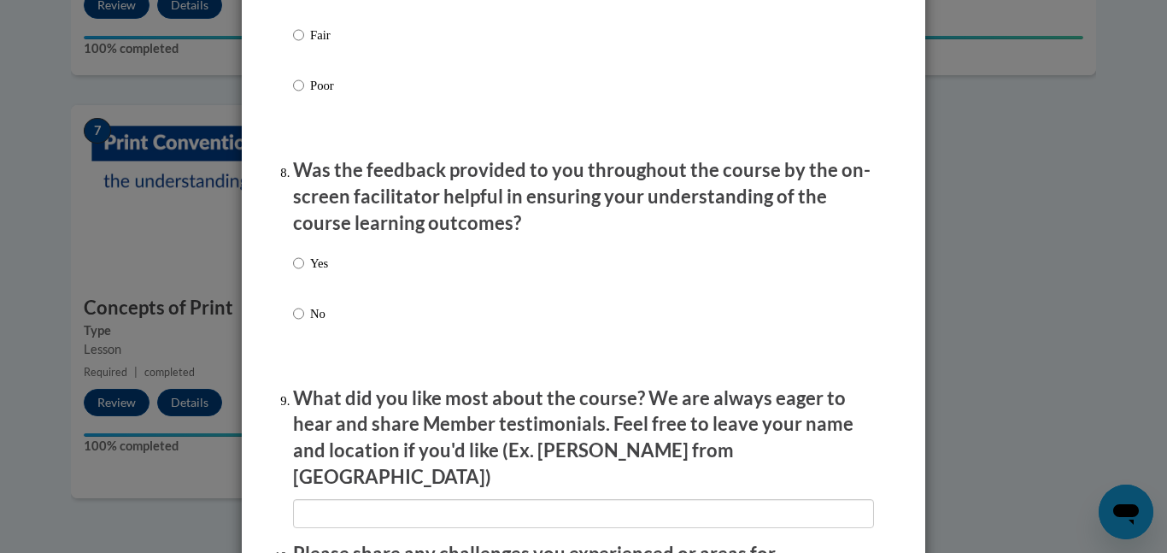
scroll to position [2527, 0]
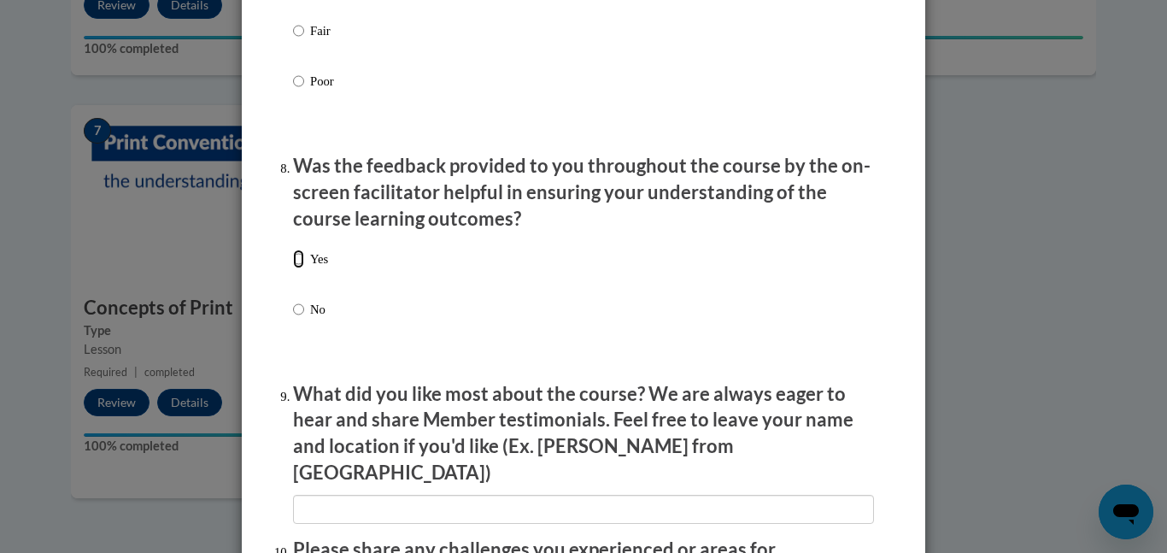
click at [302, 268] on input "Yes" at bounding box center [298, 259] width 11 height 19
radio input "true"
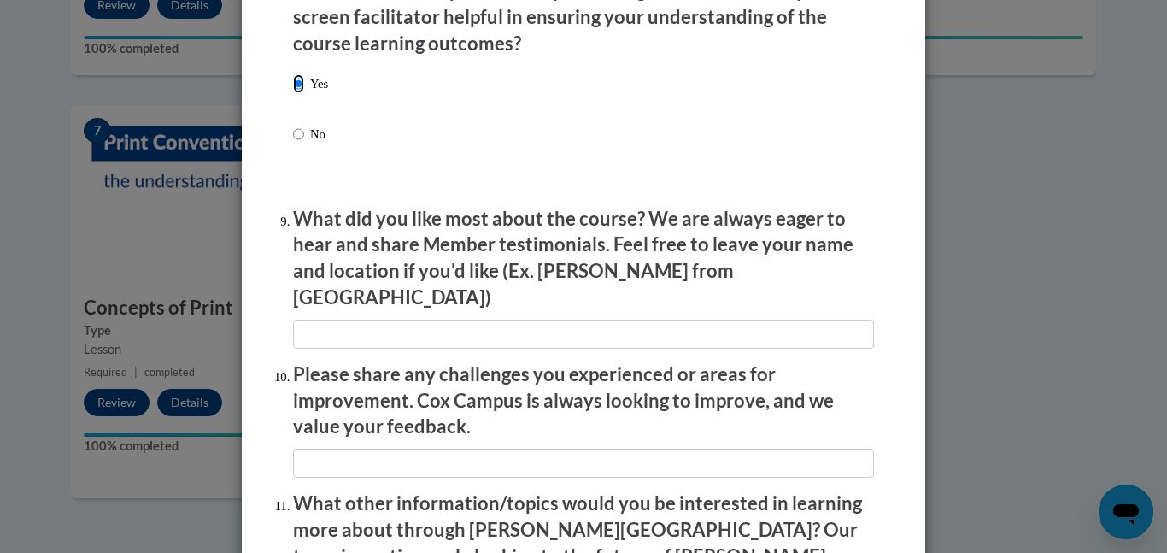
scroll to position [2703, 0]
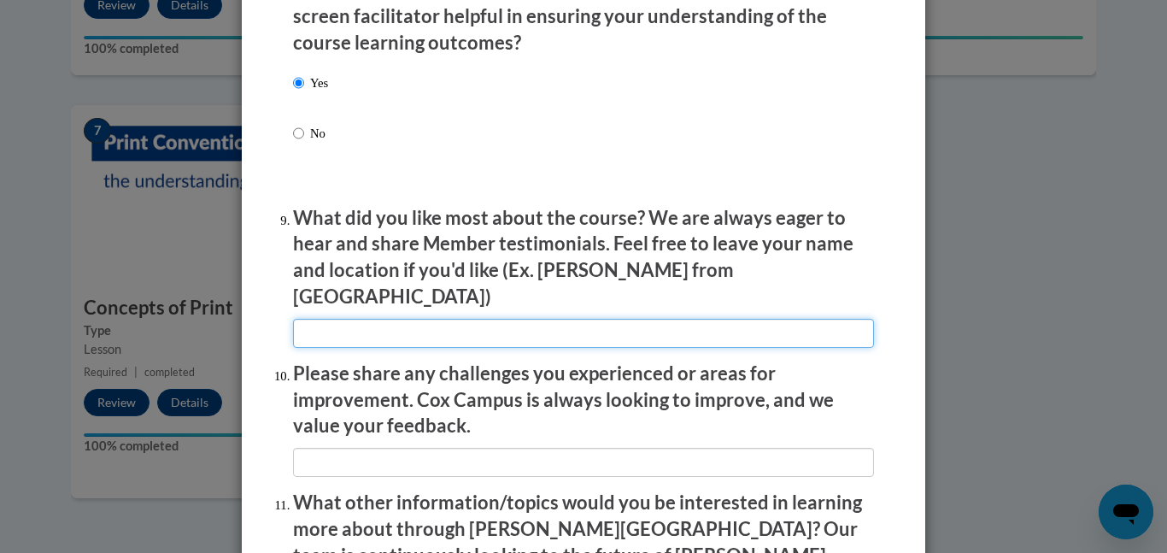
click at [524, 321] on input "textbox" at bounding box center [583, 333] width 581 height 29
click at [529, 319] on input "textbox" at bounding box center [583, 333] width 581 height 29
type input "classroom examples"
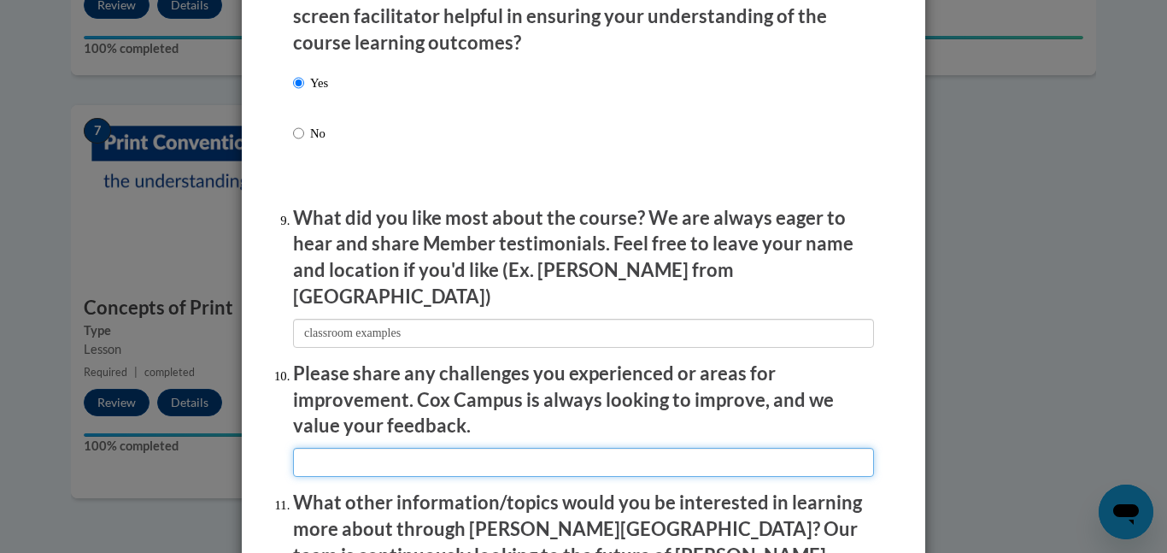
click at [648, 449] on input "textbox" at bounding box center [583, 462] width 581 height 29
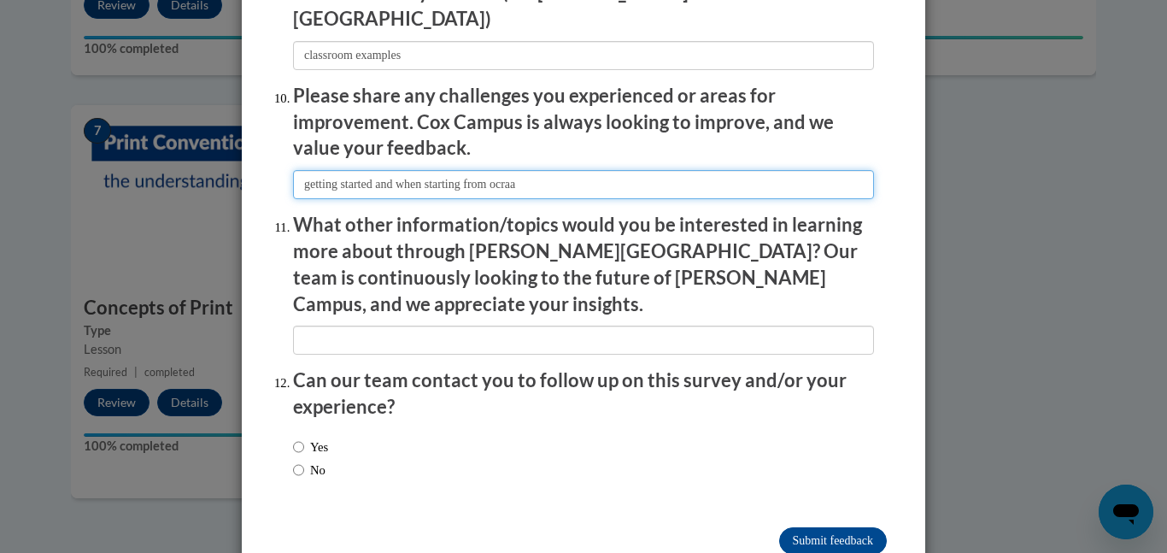
scroll to position [2998, 0]
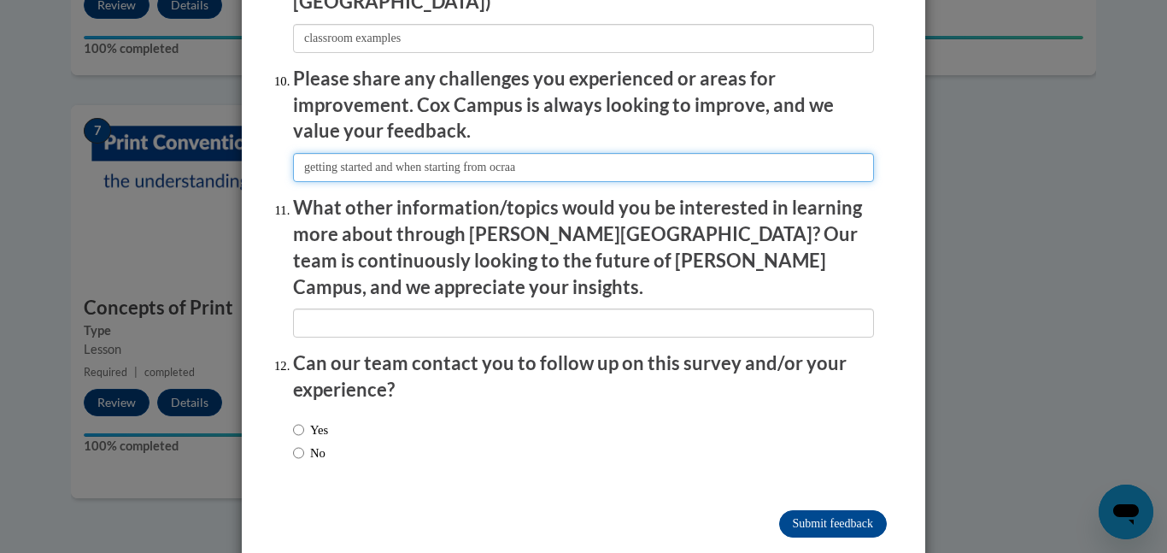
type input "getting started and when starting from ocraa"
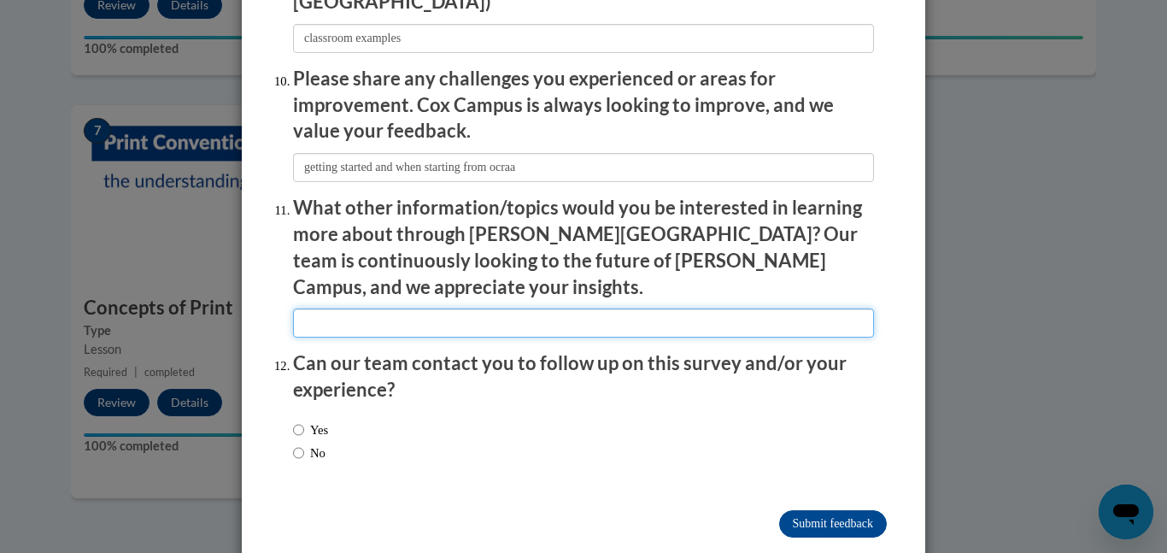
click at [744, 309] on input "textbox" at bounding box center [583, 323] width 581 height 29
type input "math in early years"
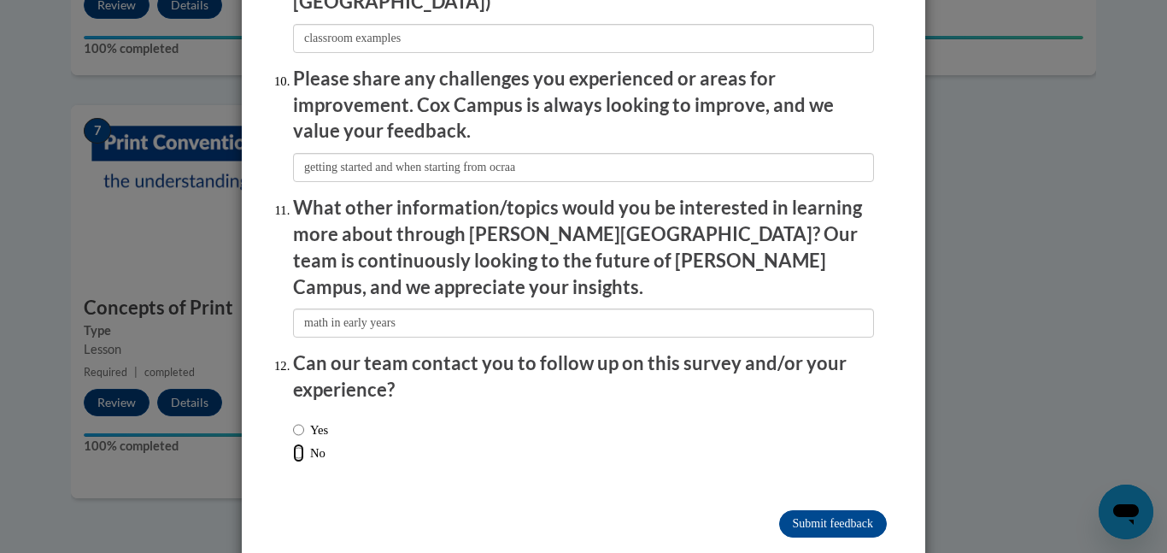
click at [303, 444] on input "No" at bounding box center [298, 453] width 11 height 19
radio input "true"
click at [830, 510] on input "Submit feedback" at bounding box center [833, 523] width 108 height 27
